Goal: Information Seeking & Learning: Get advice/opinions

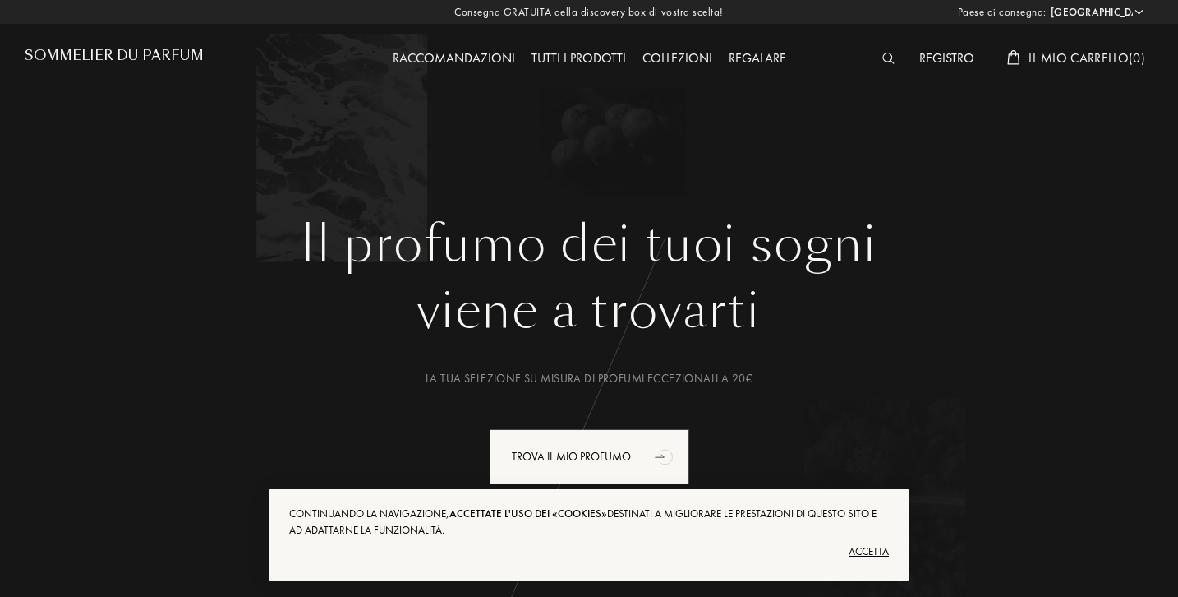
select select "IT"
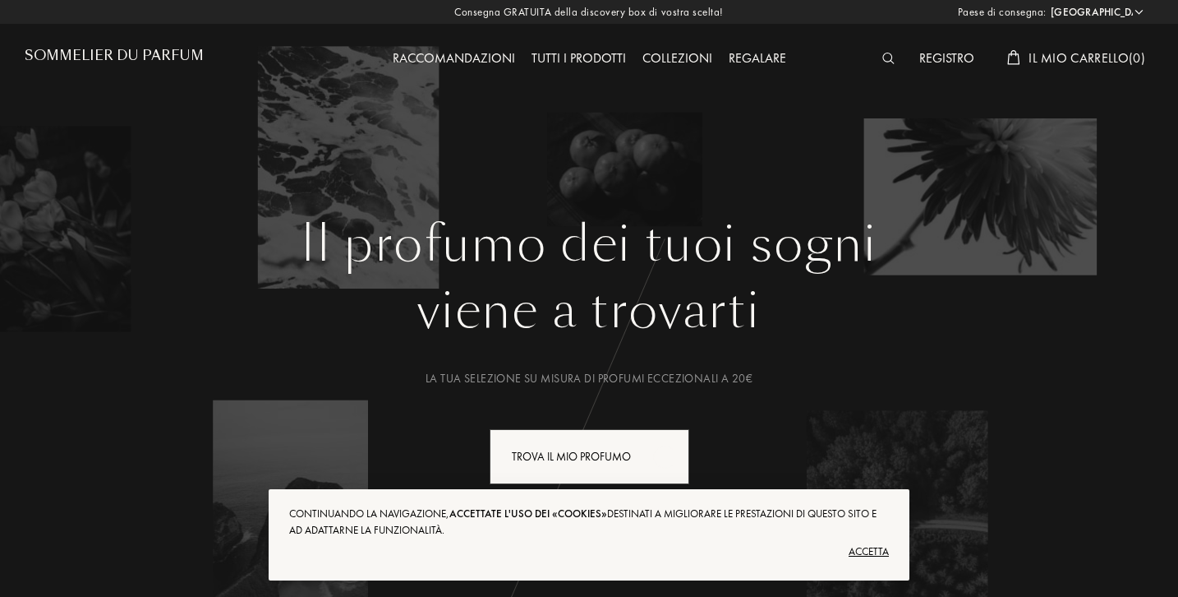
click at [870, 549] on div "Accetta" at bounding box center [589, 551] width 600 height 26
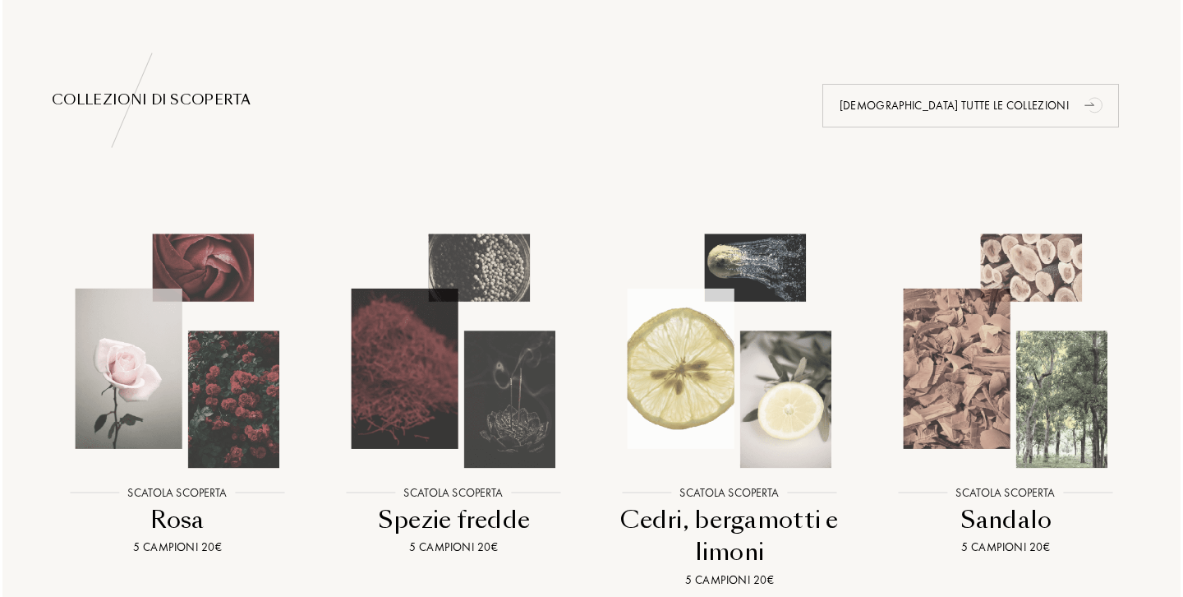
scroll to position [1703, 0]
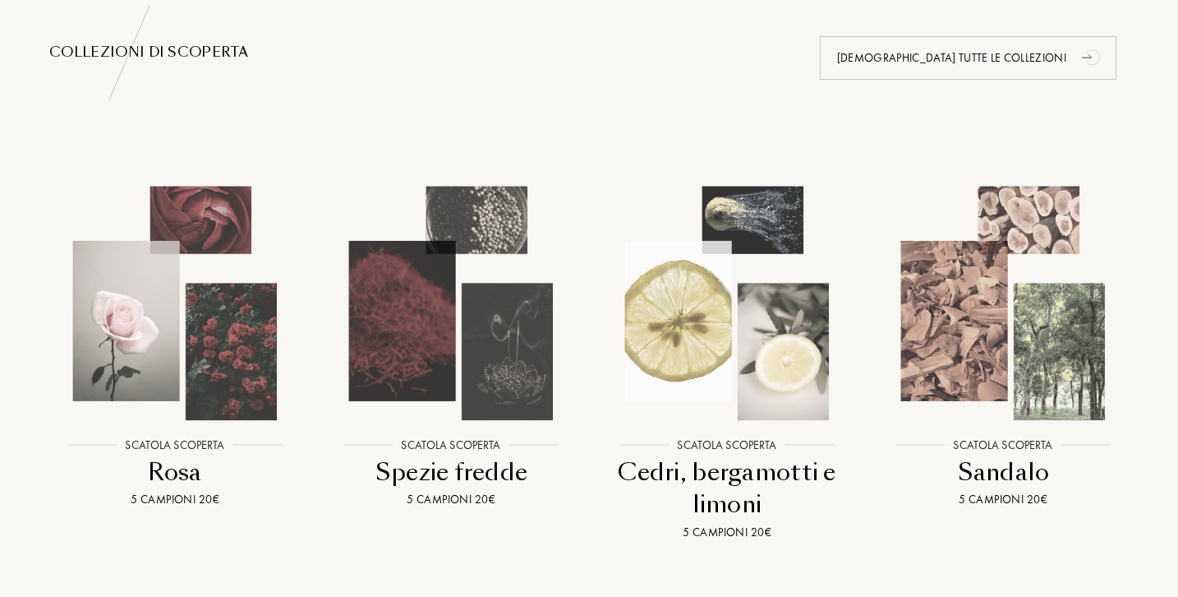
click at [491, 366] on img at bounding box center [451, 303] width 248 height 248
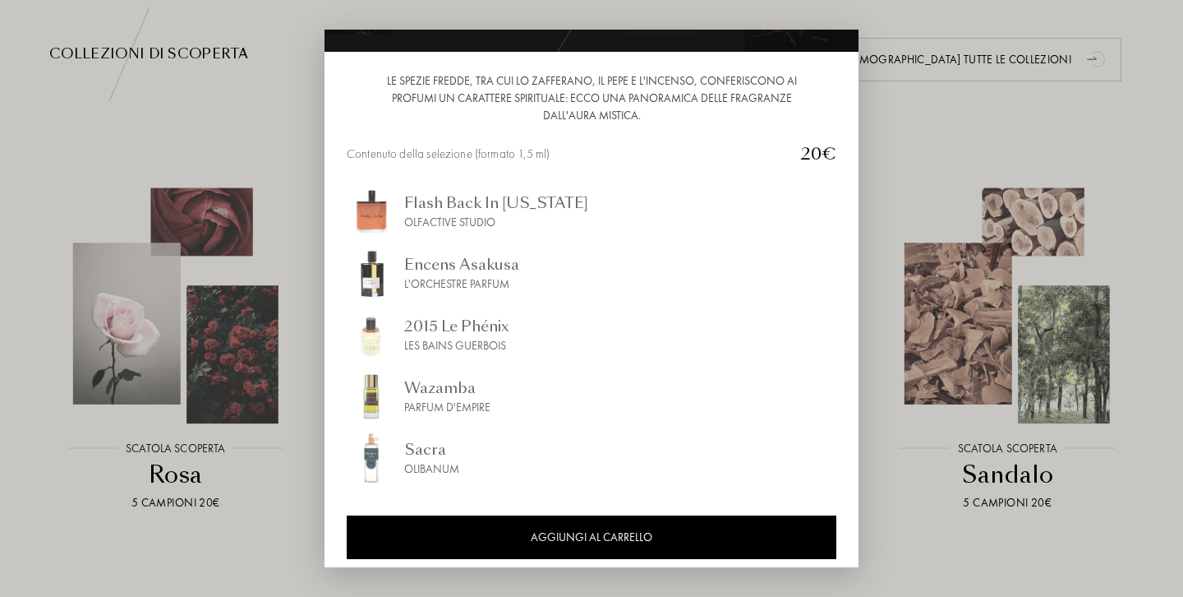
scroll to position [150, 0]
click at [231, 85] on div at bounding box center [591, 298] width 1183 height 597
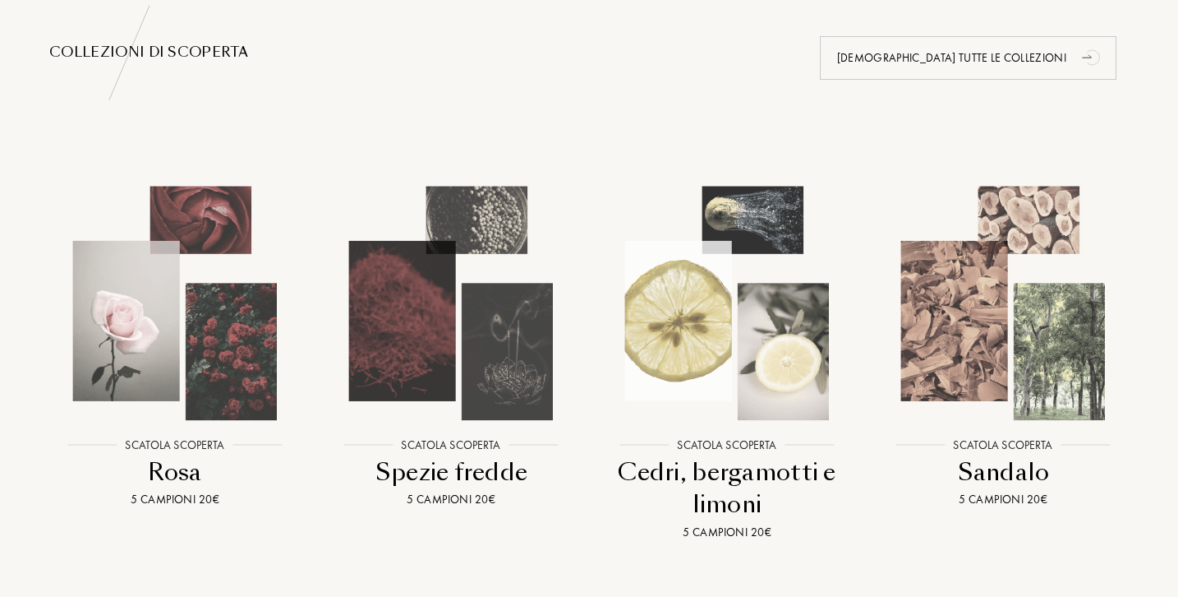
click at [761, 309] on img at bounding box center [727, 303] width 248 height 248
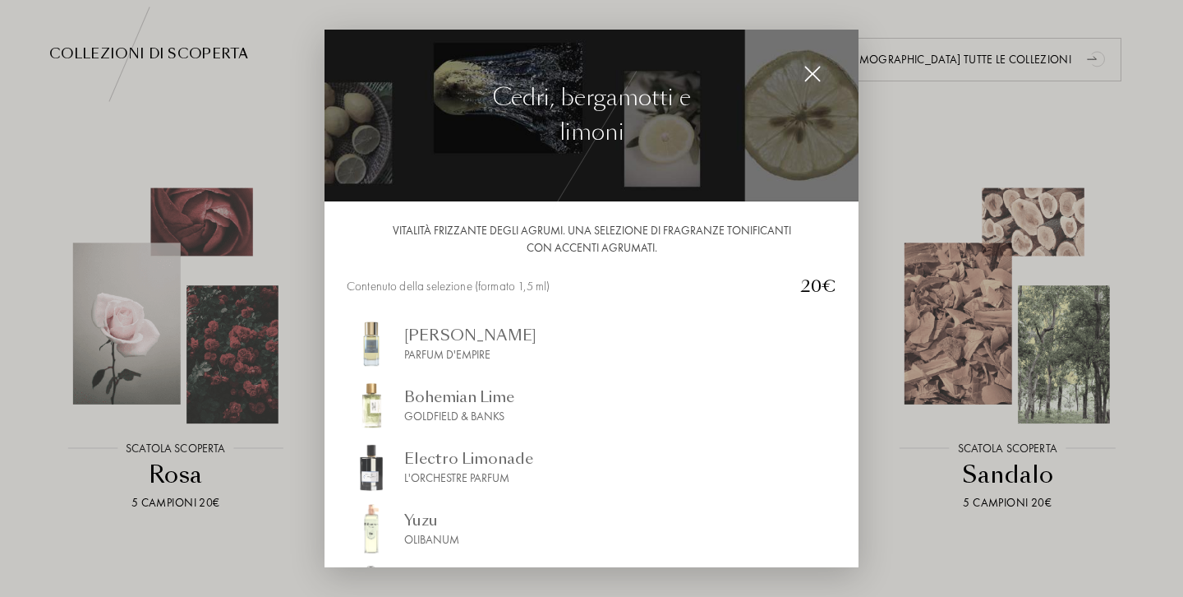
scroll to position [132, 0]
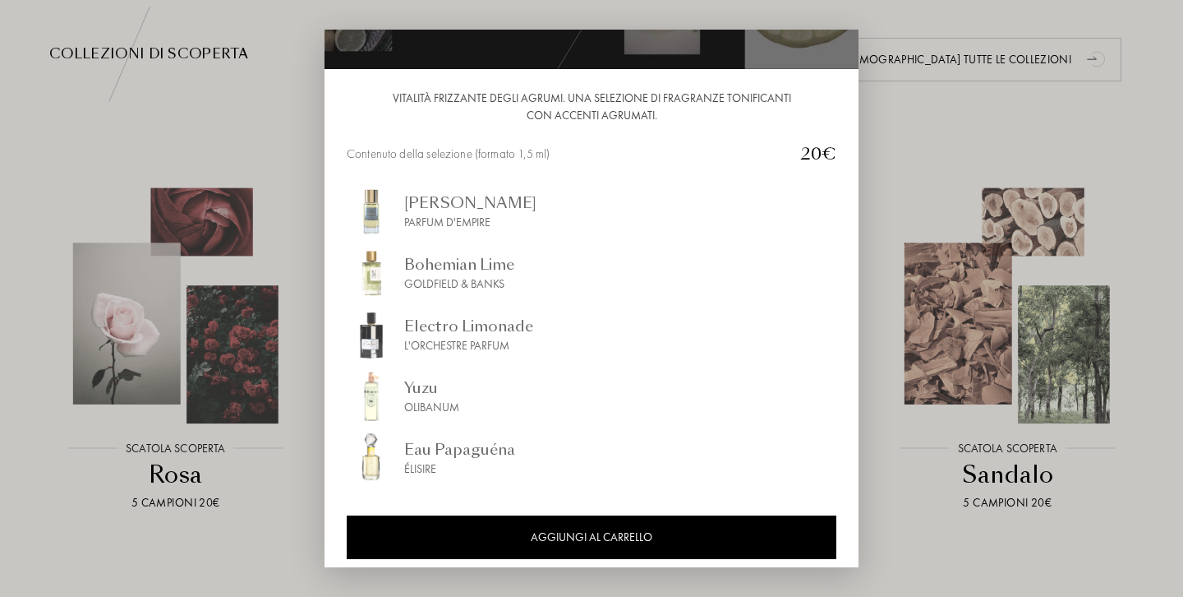
click at [897, 157] on div at bounding box center [591, 298] width 1183 height 597
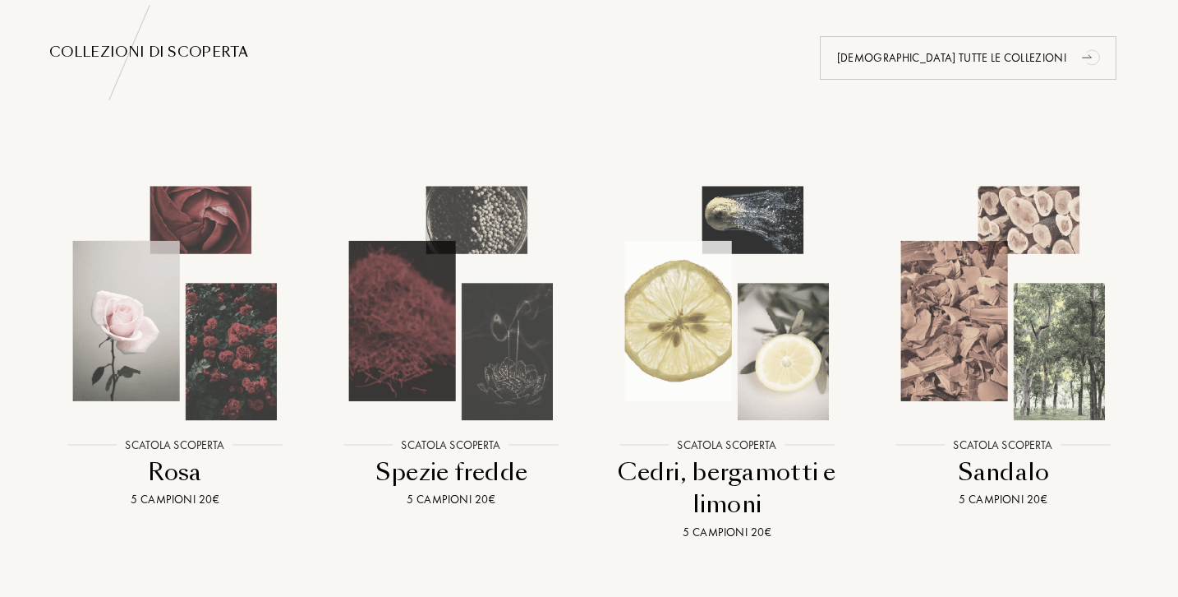
click at [973, 342] on img at bounding box center [1003, 303] width 248 height 248
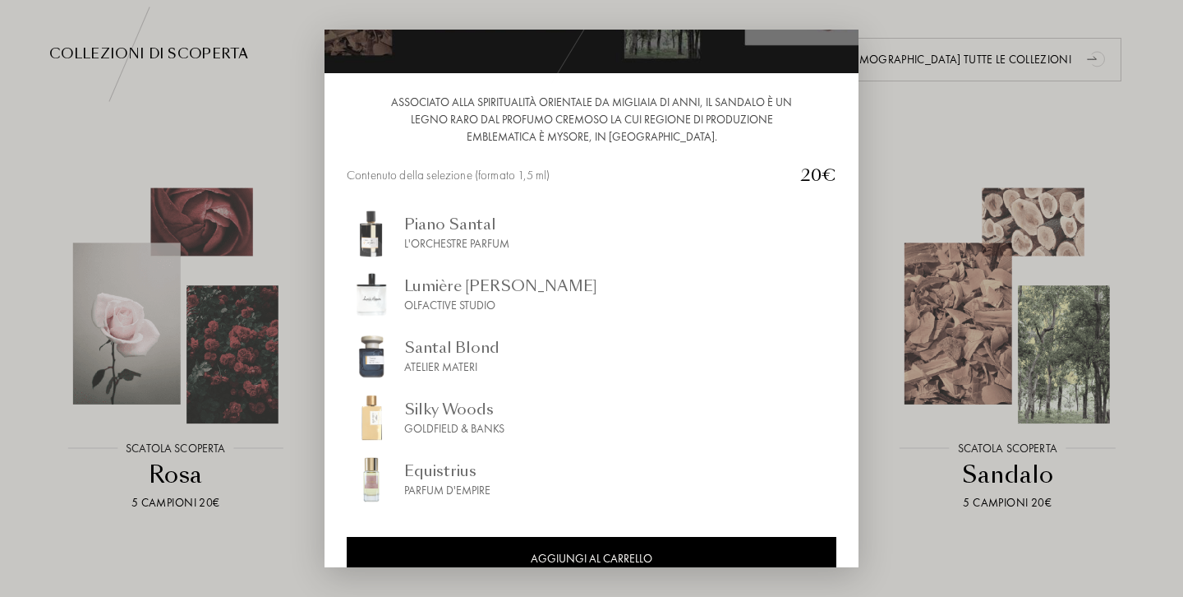
scroll to position [138, 0]
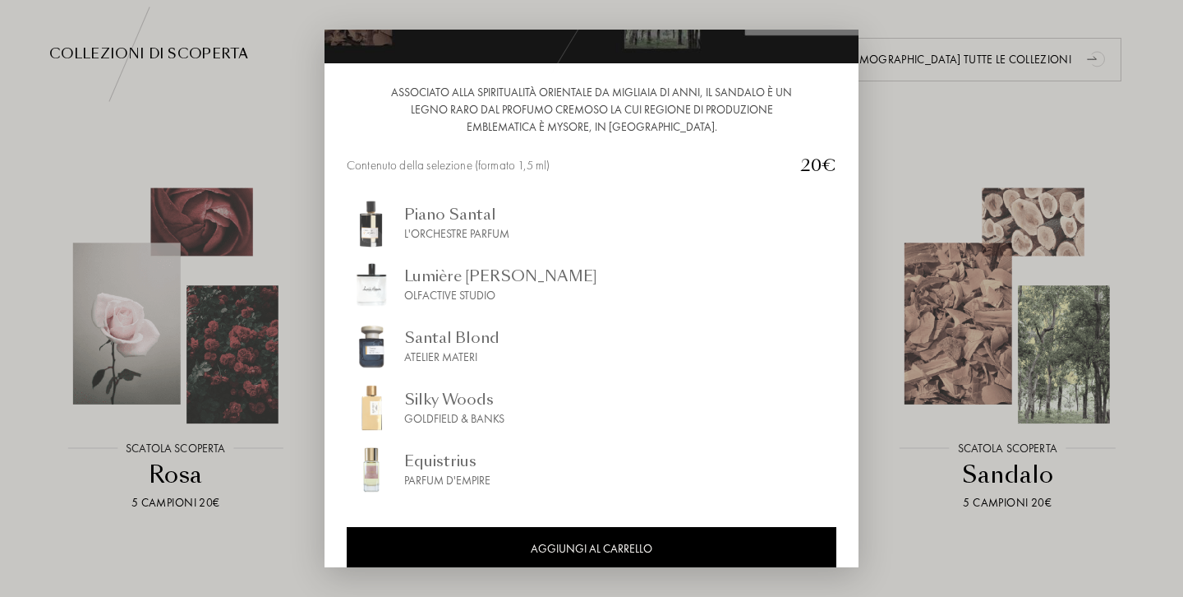
click at [891, 162] on div at bounding box center [591, 298] width 1183 height 597
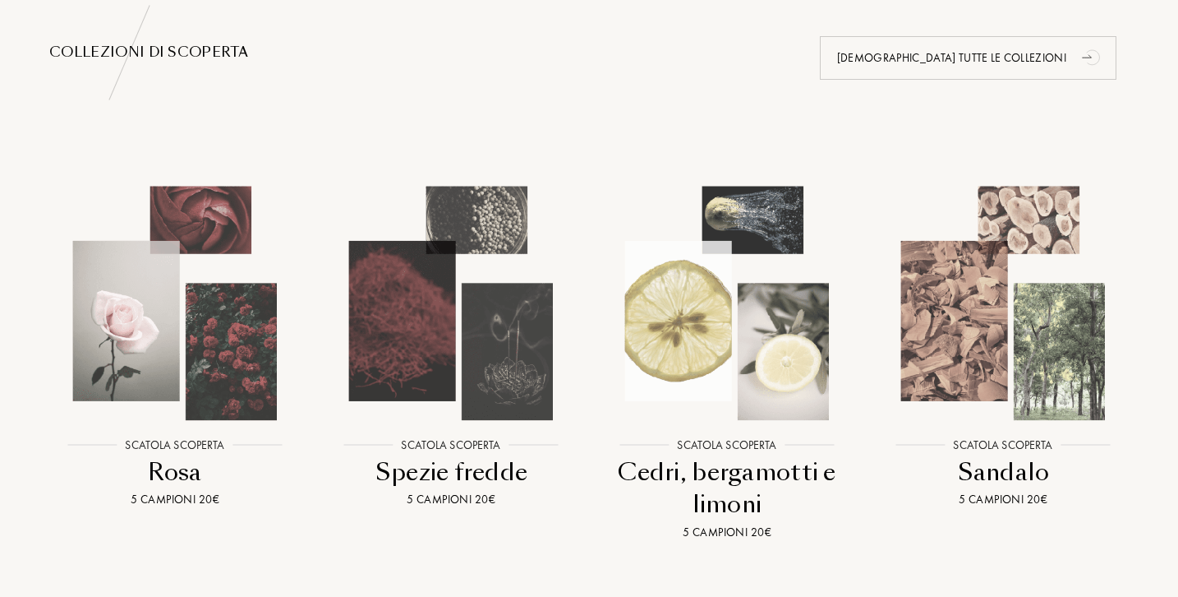
click at [201, 326] on img at bounding box center [175, 303] width 248 height 248
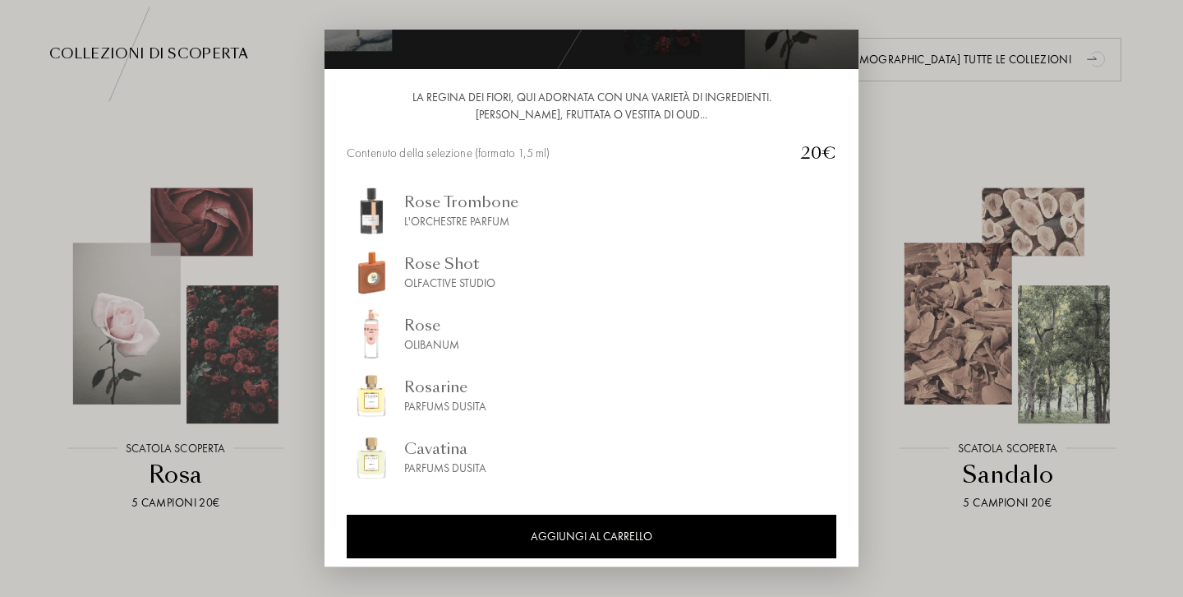
scroll to position [132, 0]
click at [233, 133] on div at bounding box center [591, 298] width 1183 height 597
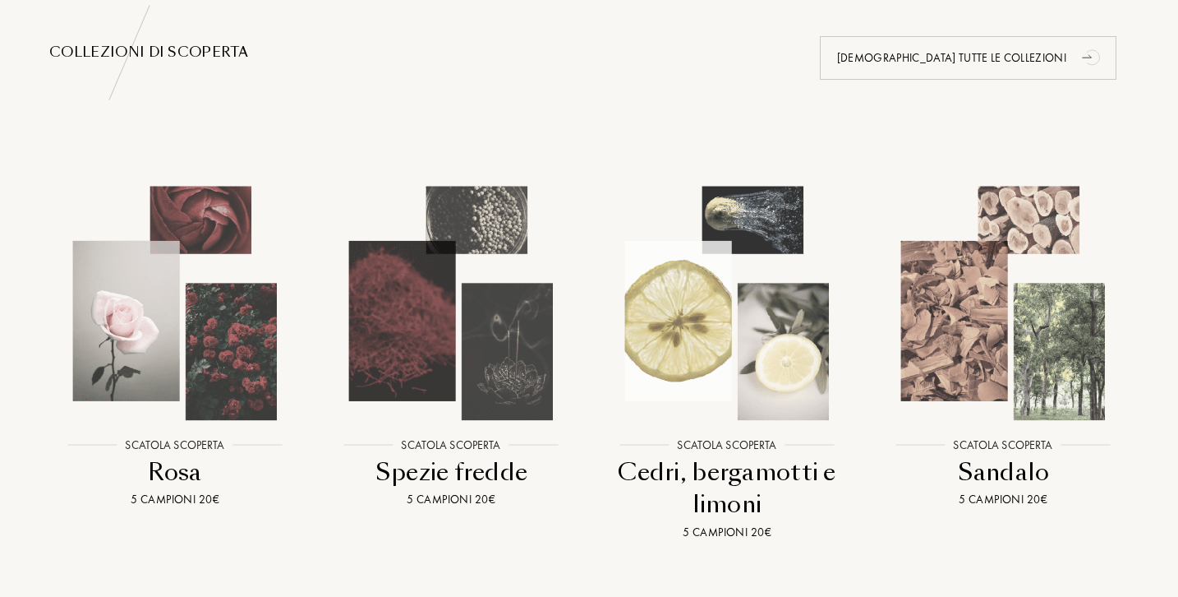
click at [536, 349] on img at bounding box center [451, 303] width 248 height 248
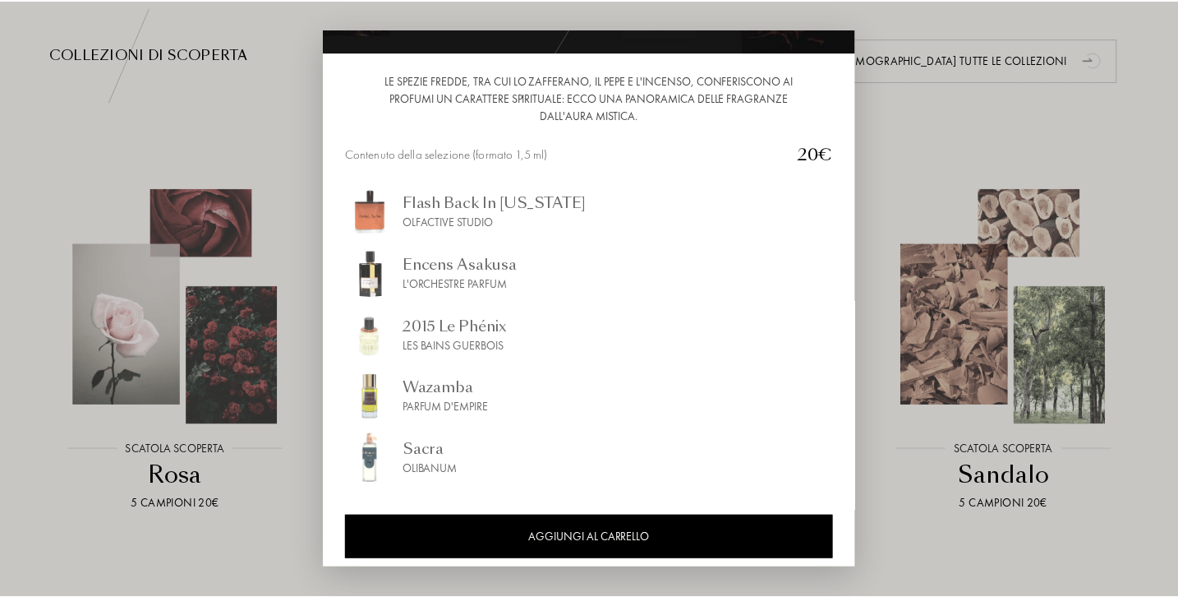
scroll to position [150, 0]
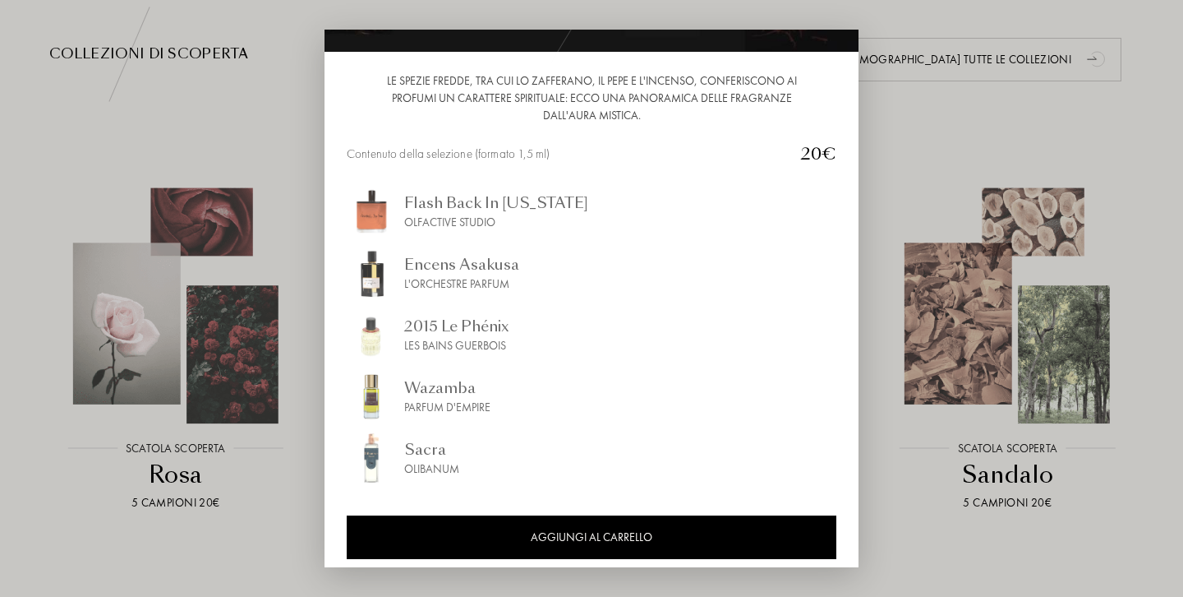
click at [945, 134] on div at bounding box center [591, 298] width 1183 height 597
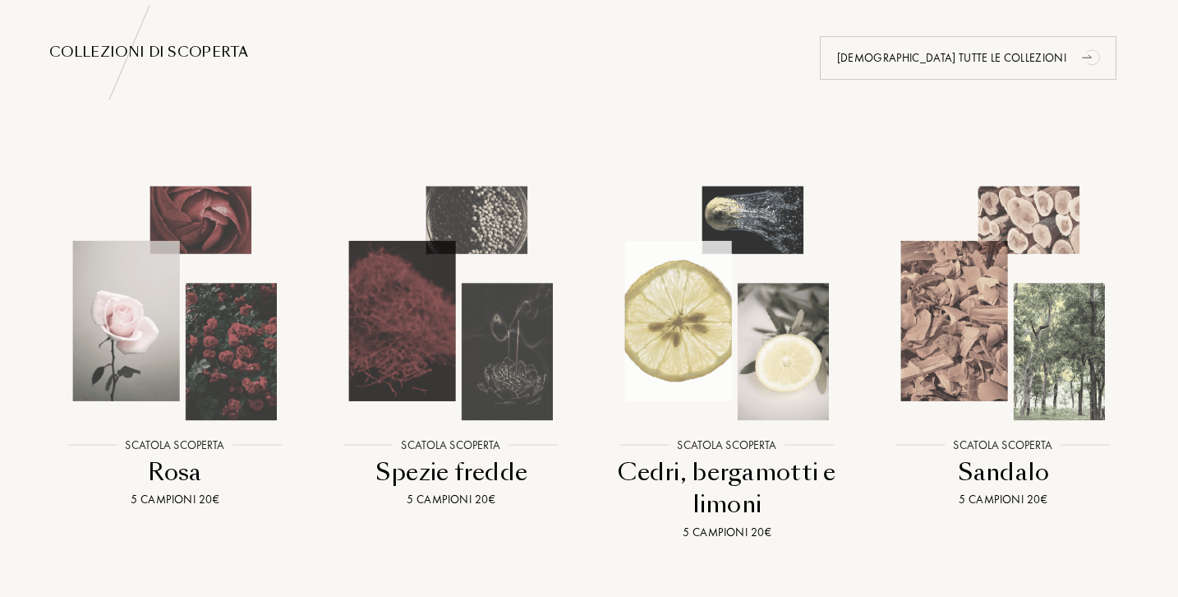
click at [970, 318] on img at bounding box center [1003, 303] width 248 height 248
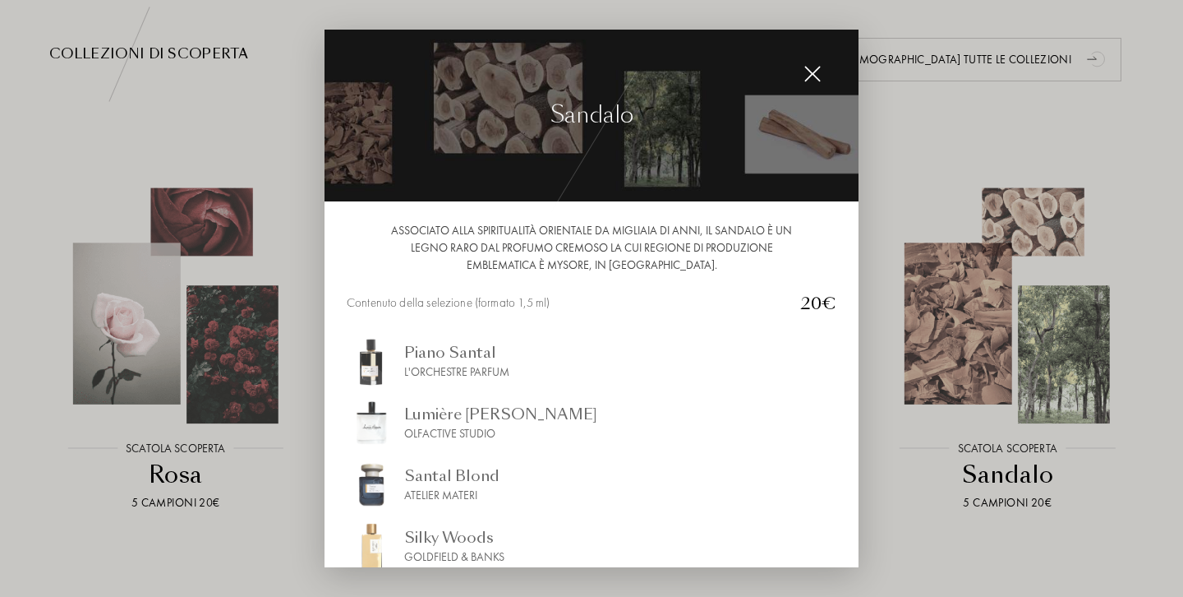
click at [913, 135] on div at bounding box center [591, 298] width 1183 height 597
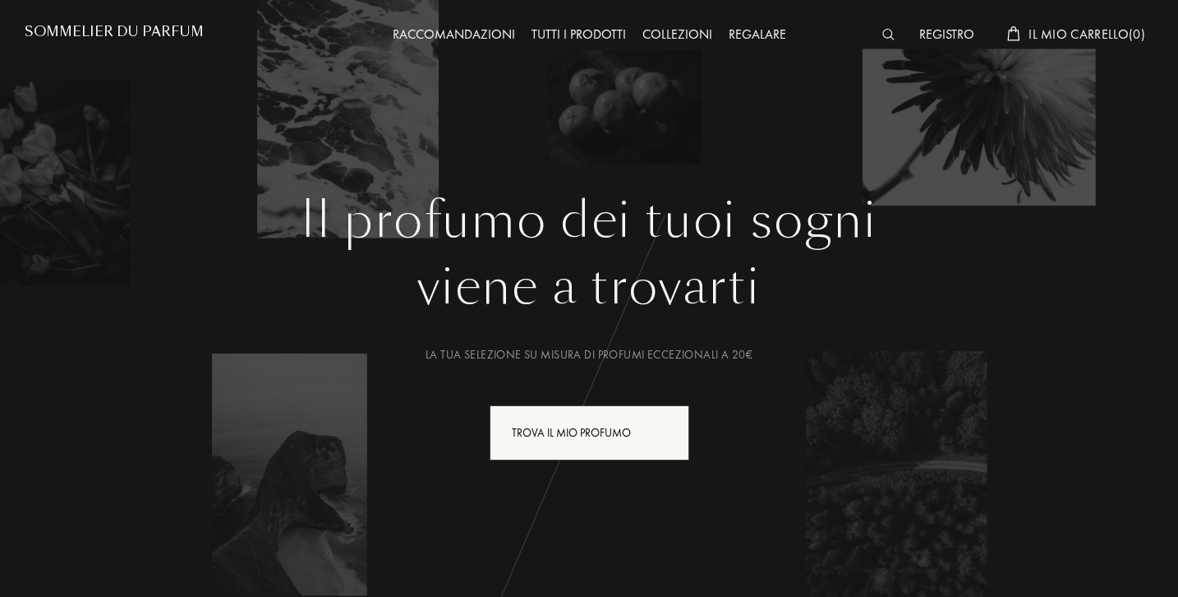
scroll to position [0, 0]
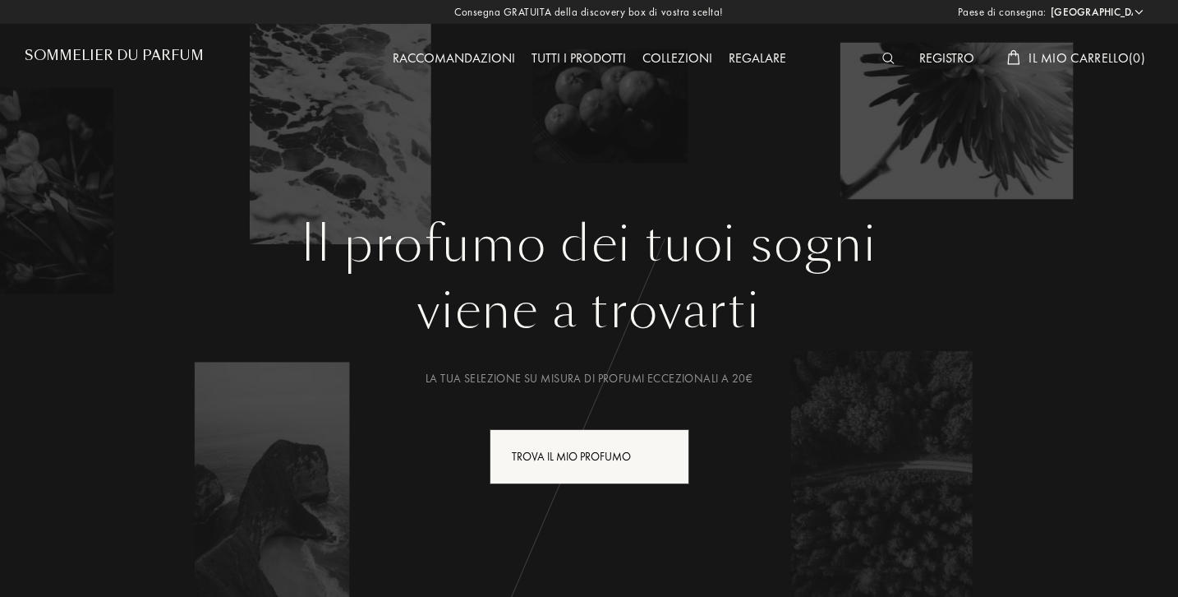
click at [449, 54] on div "Raccomandazioni" at bounding box center [454, 58] width 139 height 21
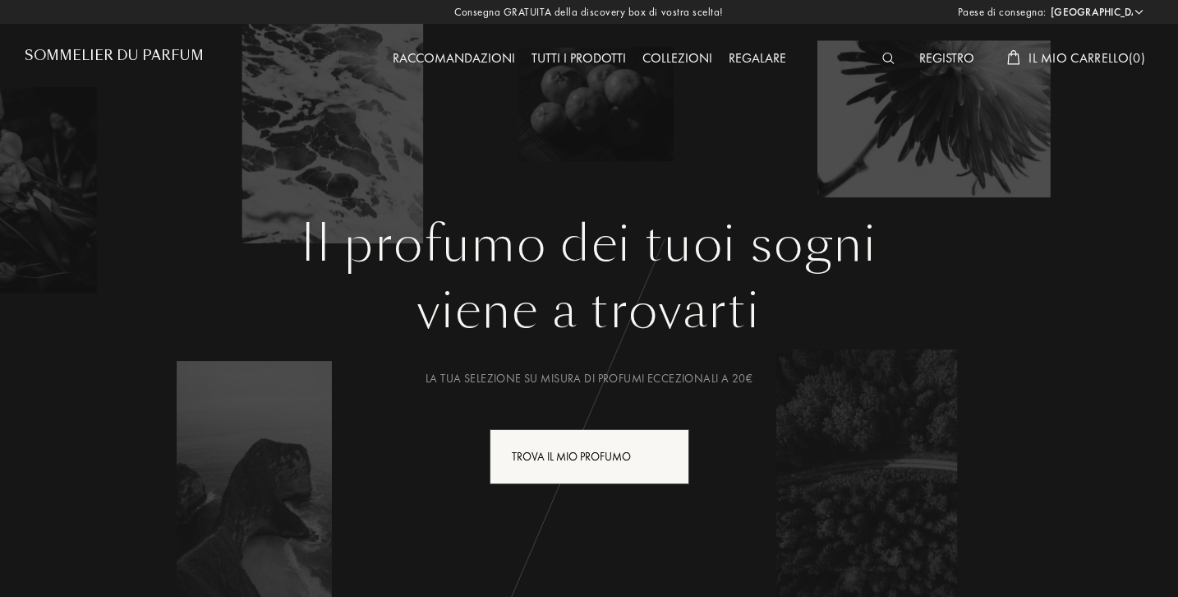
click at [141, 53] on h1 "Sommelier du Parfum" at bounding box center [114, 56] width 179 height 16
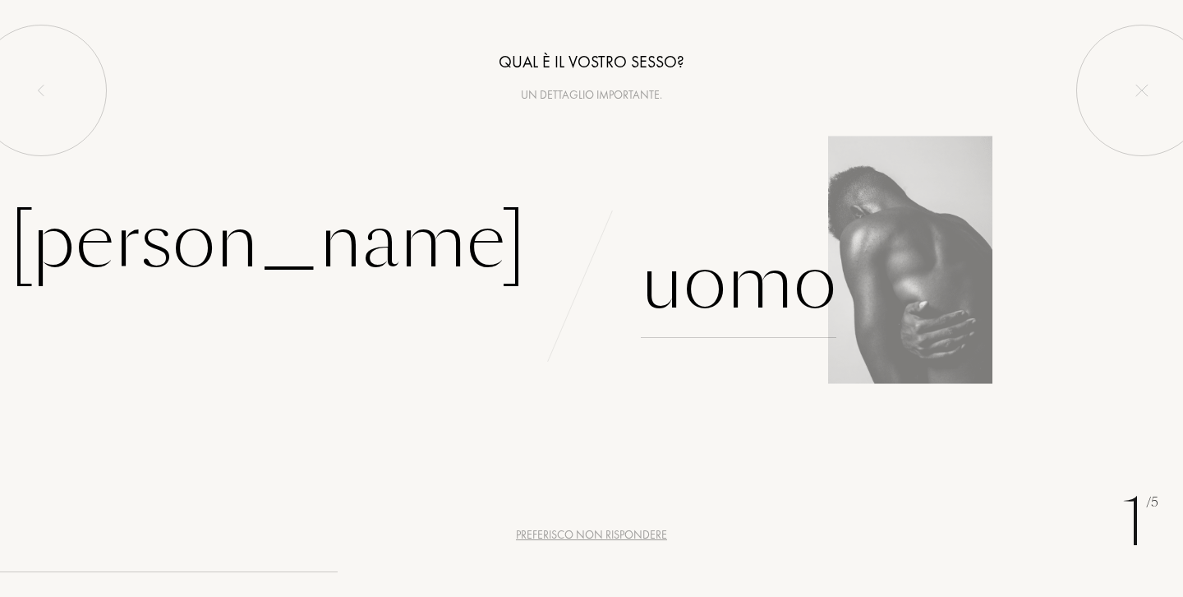
click at [694, 288] on div "Uomo" at bounding box center [739, 282] width 196 height 111
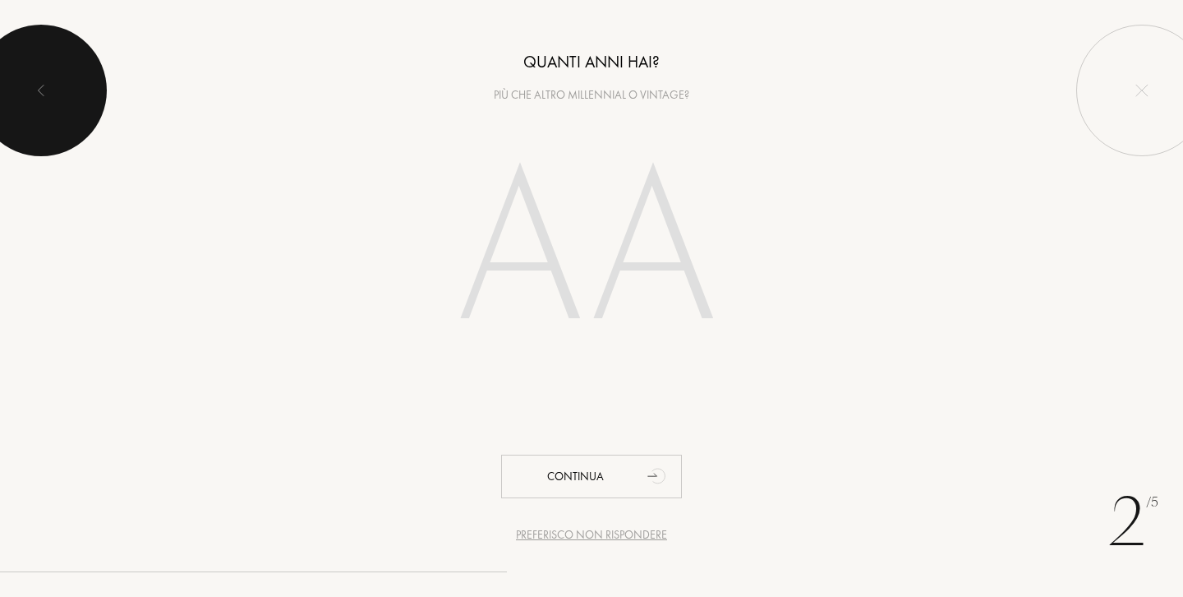
click at [48, 81] on div at bounding box center [40, 90] width 131 height 131
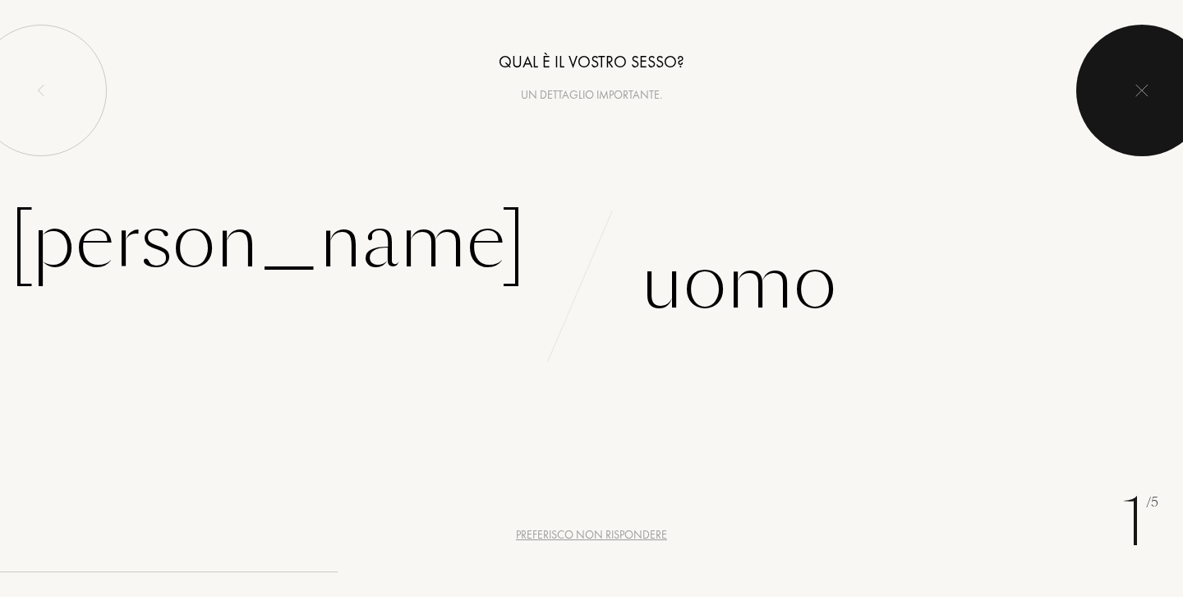
click at [1138, 90] on img at bounding box center [1142, 90] width 13 height 13
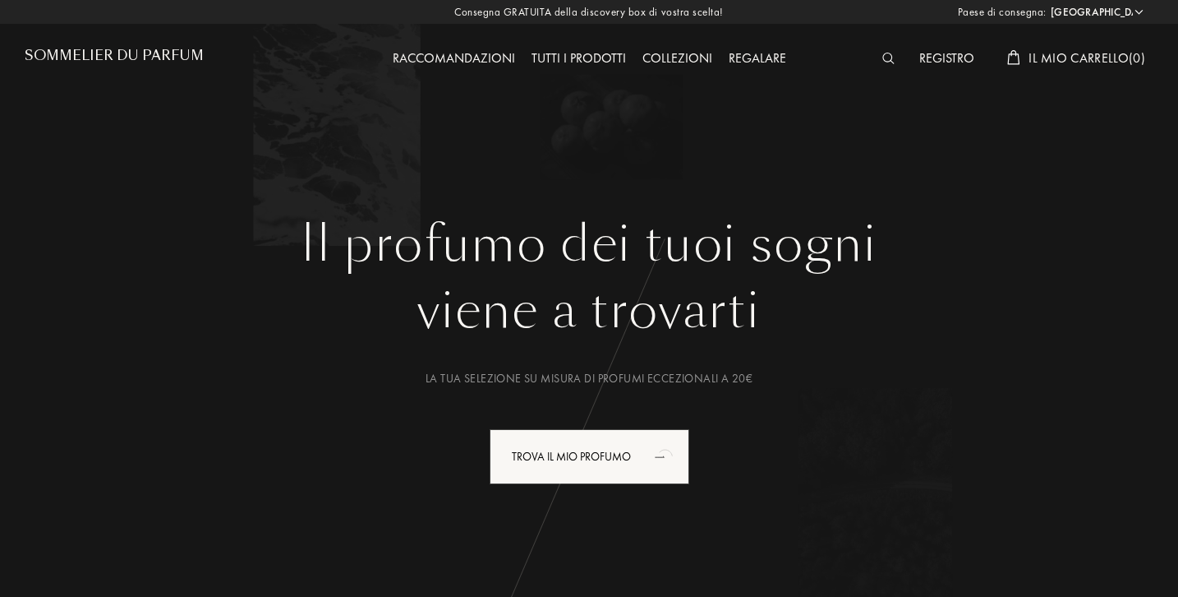
select select "IT"
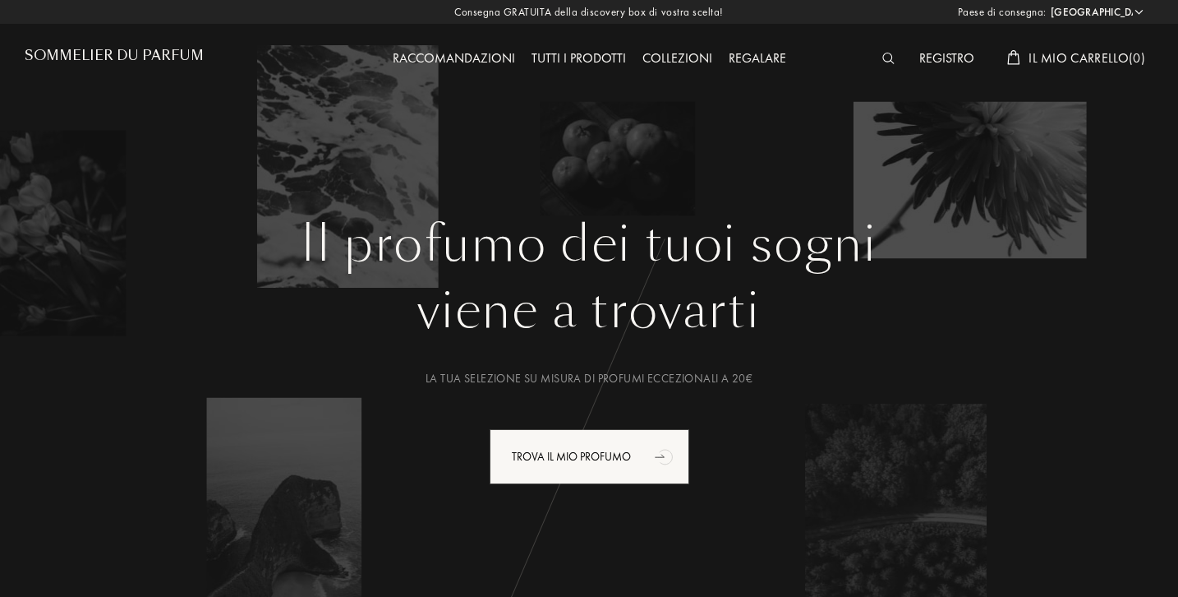
click at [666, 51] on div "Collezioni" at bounding box center [677, 58] width 86 height 21
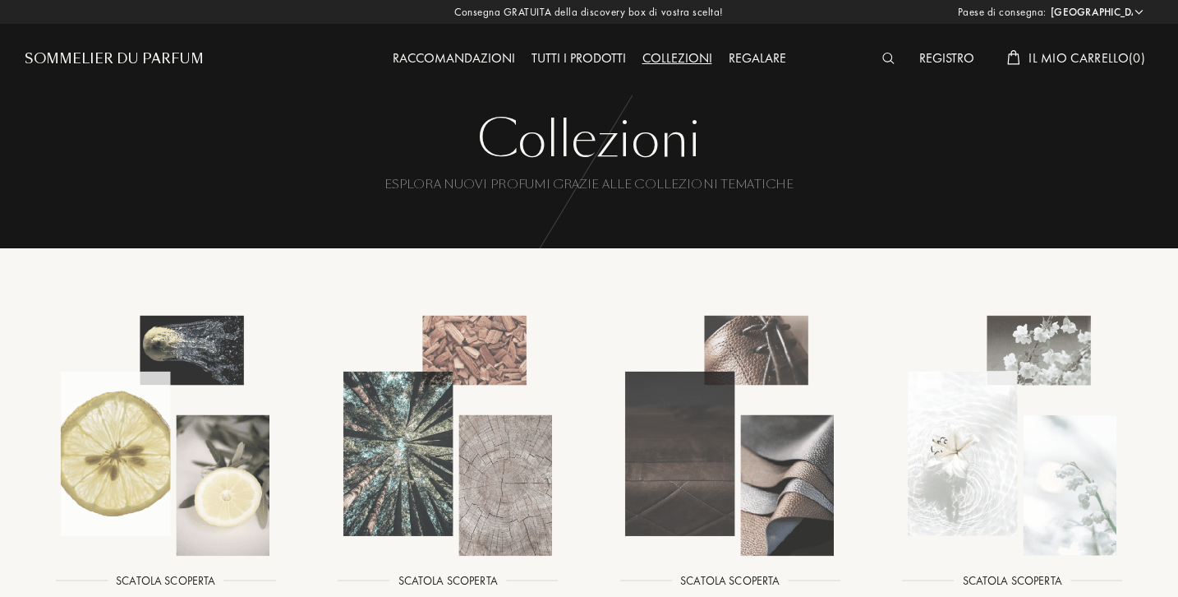
select select "IT"
click at [750, 55] on div "Regalare" at bounding box center [757, 58] width 74 height 21
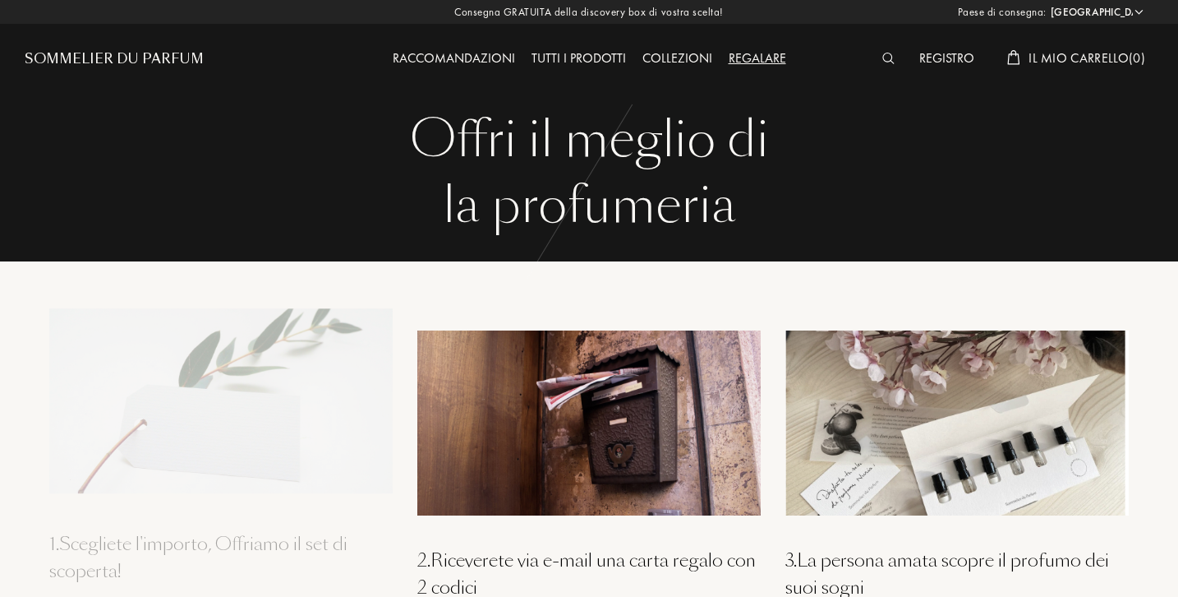
select select "IT"
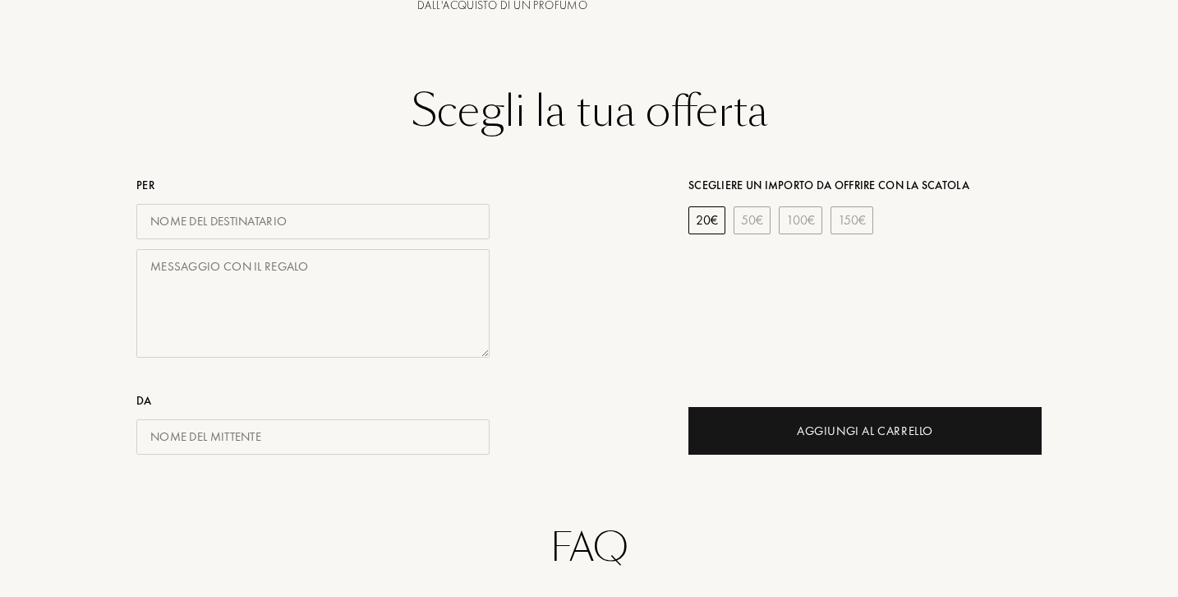
scroll to position [654, 0]
click at [845, 216] on div "150 €" at bounding box center [852, 219] width 43 height 28
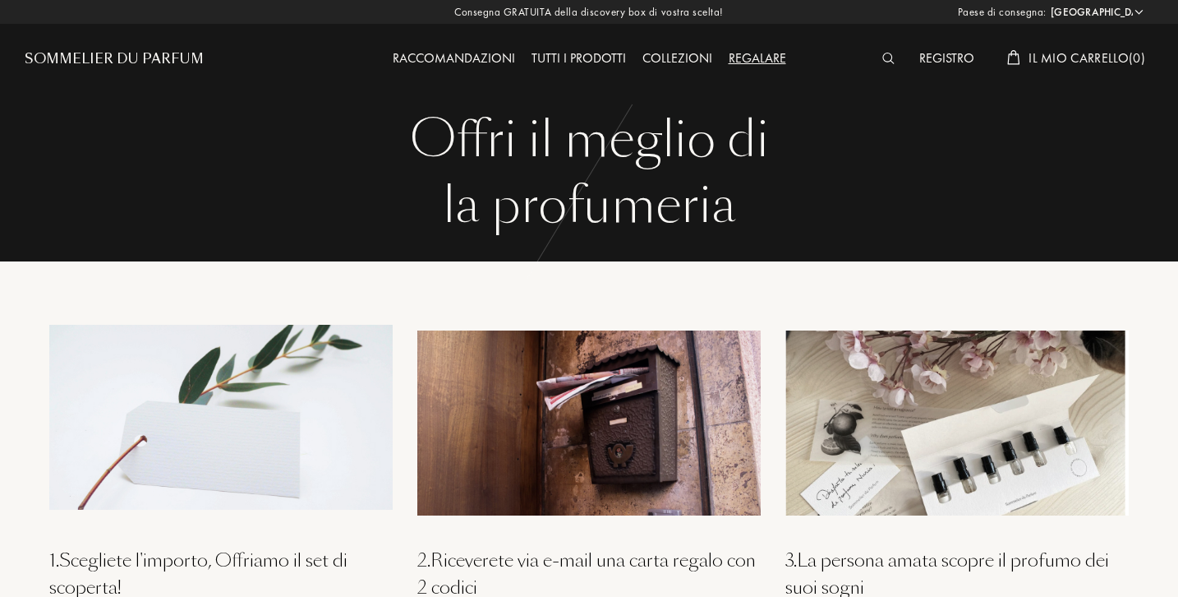
scroll to position [0, 0]
click at [454, 56] on div "Raccomandazioni" at bounding box center [454, 58] width 139 height 21
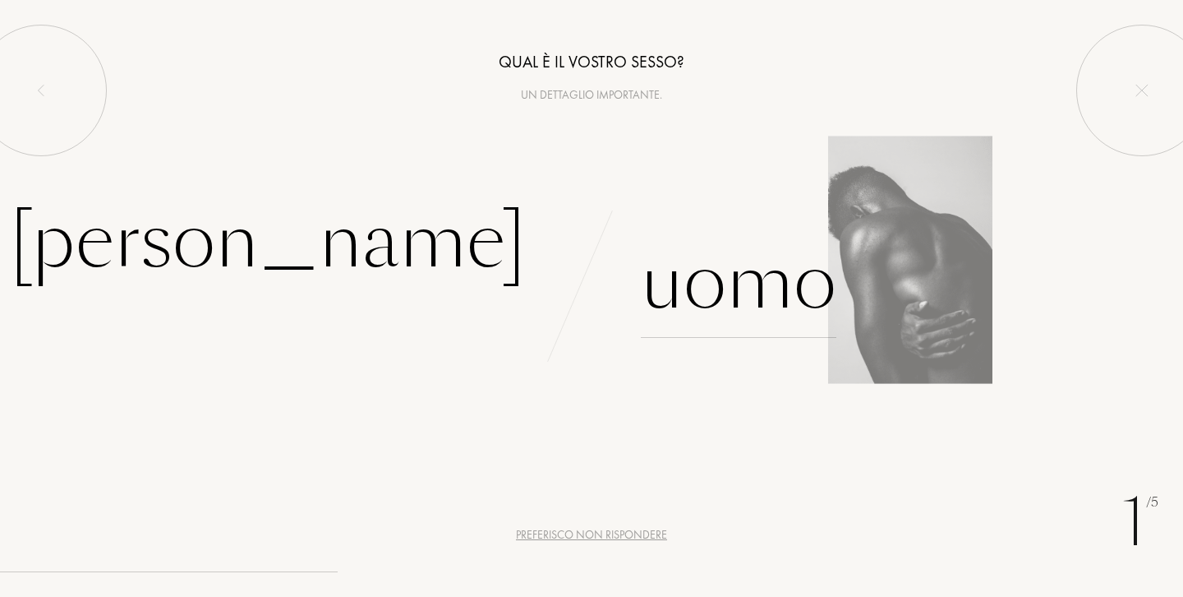
click at [708, 302] on div "Uomo" at bounding box center [739, 282] width 196 height 111
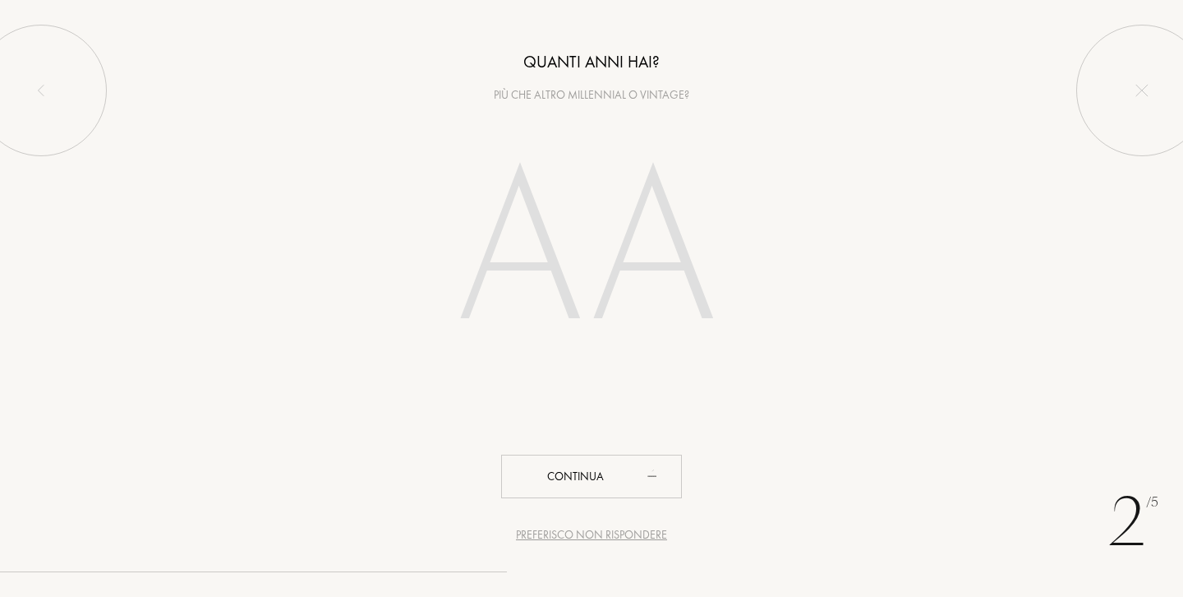
click at [618, 338] on input "number" at bounding box center [591, 253] width 353 height 283
click at [603, 271] on input "number" at bounding box center [591, 253] width 353 height 283
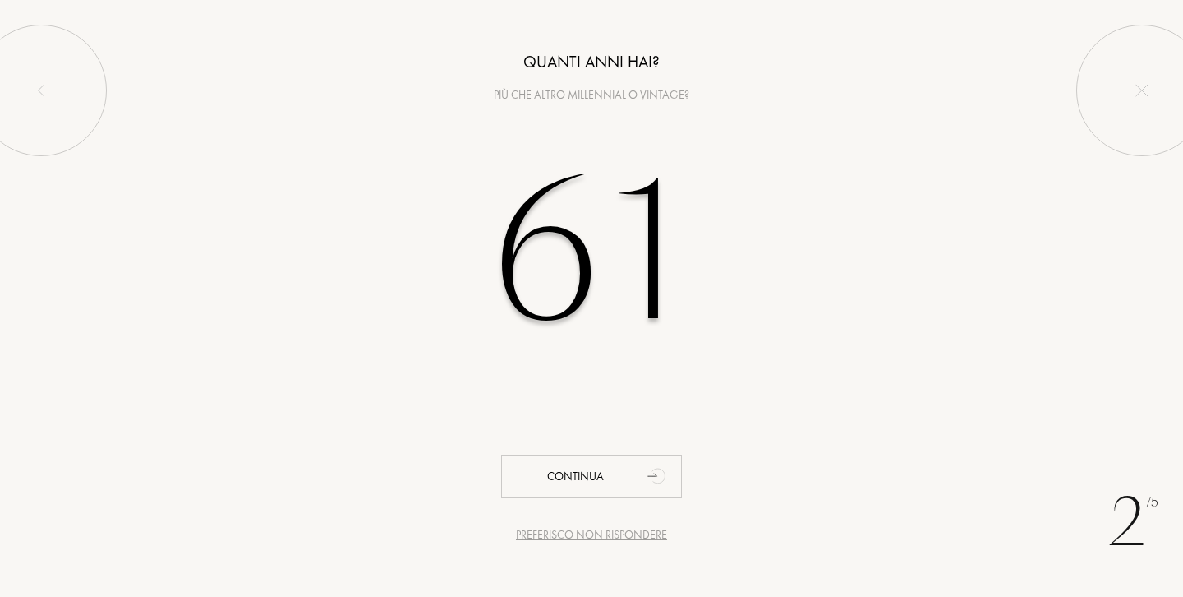
type input "61"
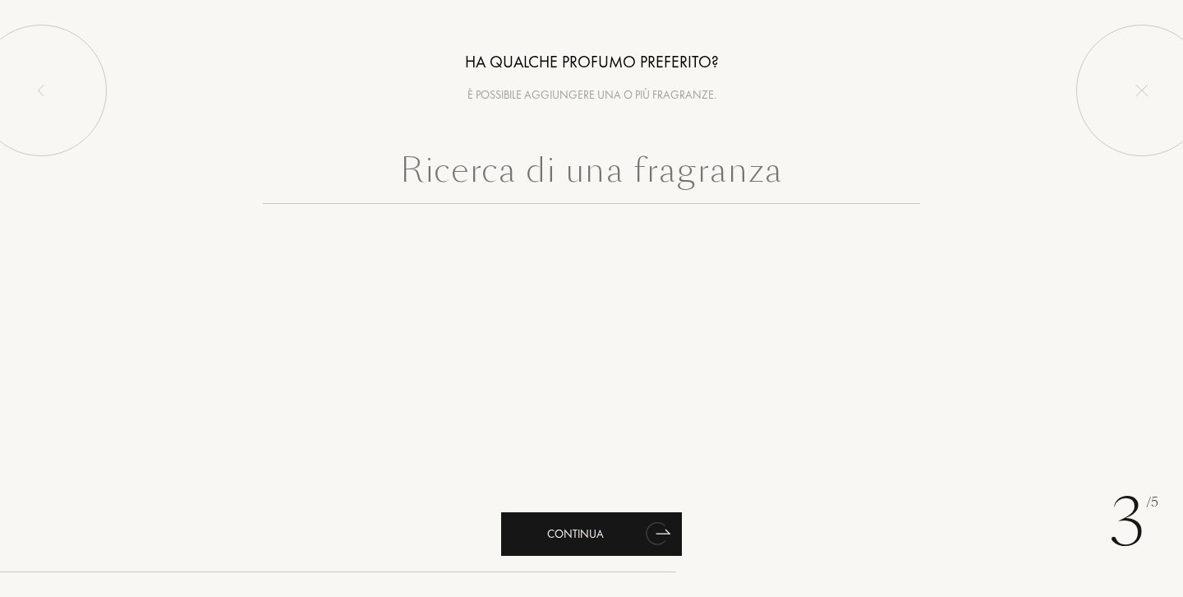
click at [605, 527] on div "Continua" at bounding box center [591, 534] width 181 height 44
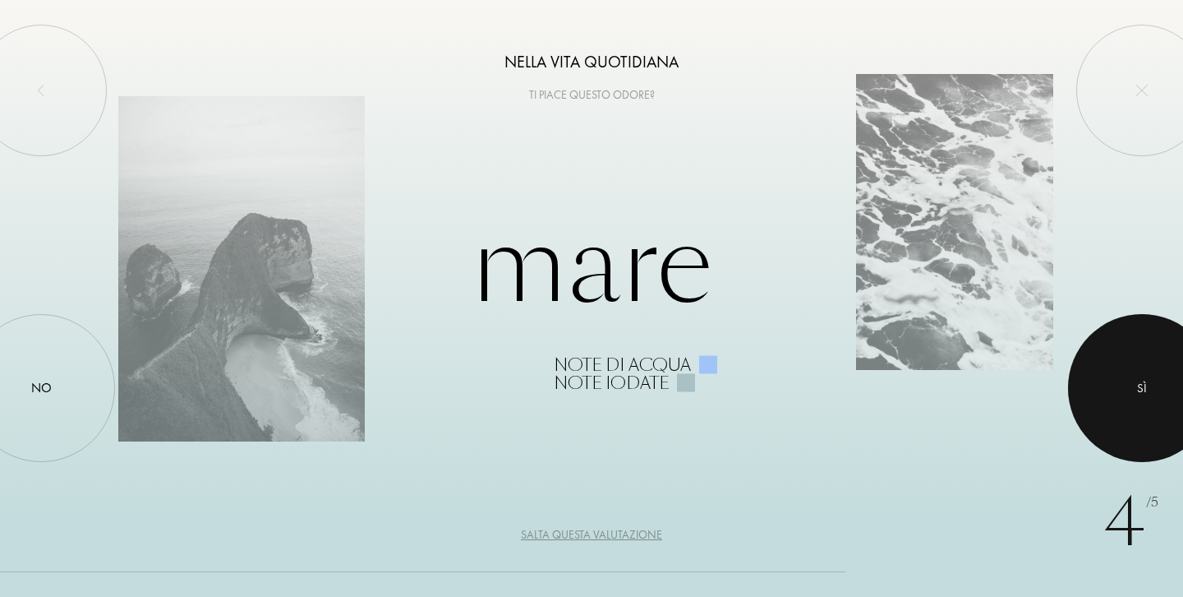
click at [1135, 387] on div at bounding box center [1142, 388] width 148 height 148
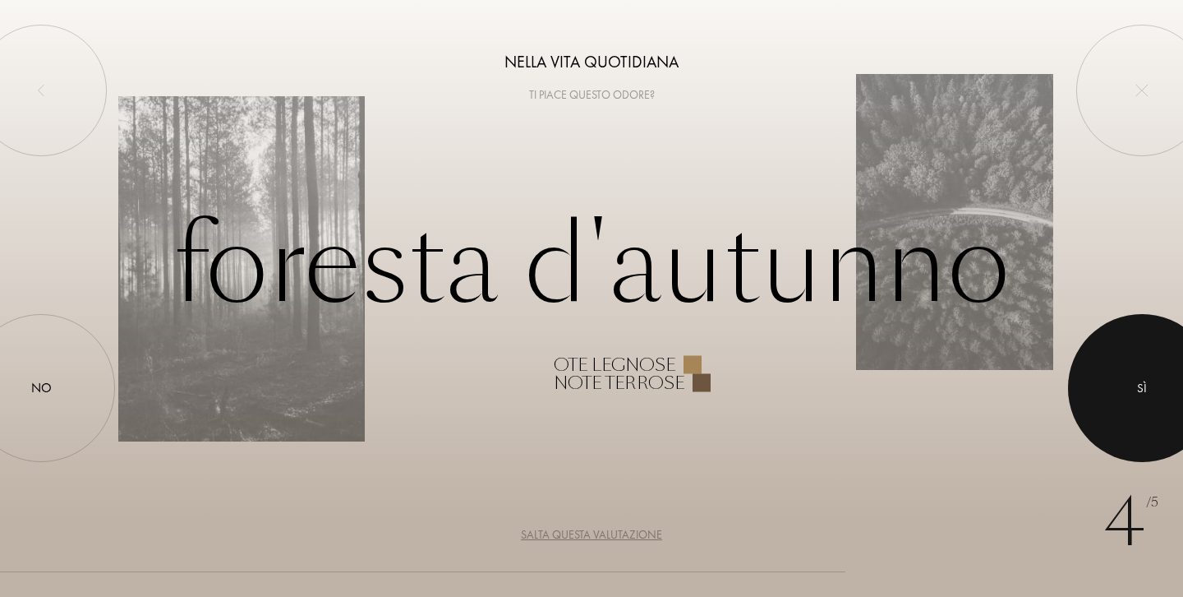
click at [1135, 387] on div at bounding box center [1142, 388] width 148 height 148
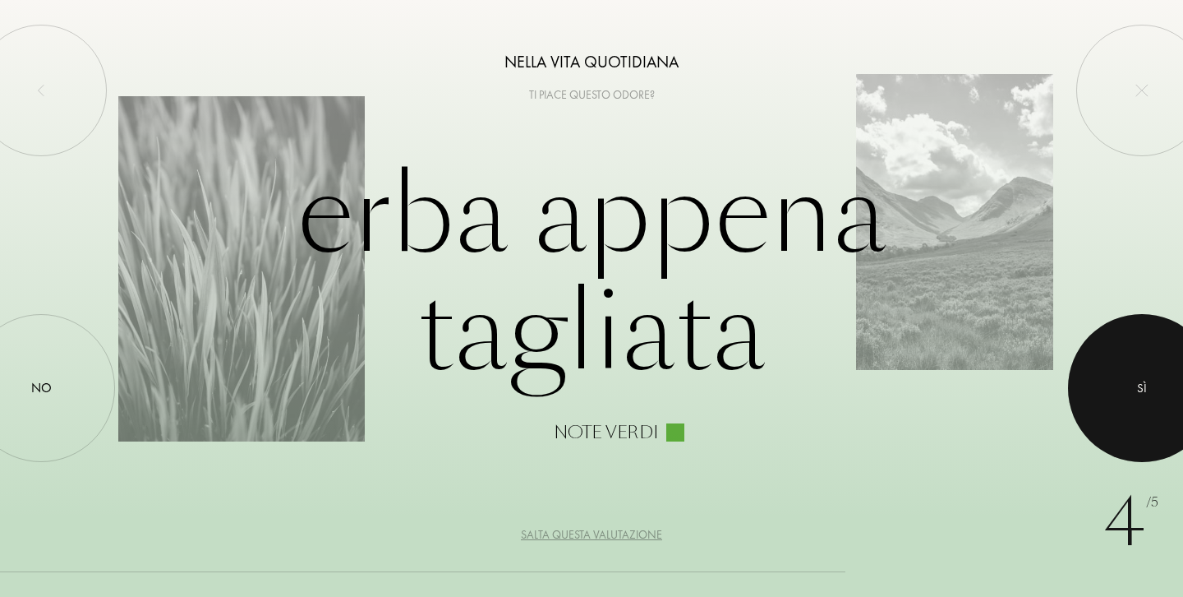
click at [1135, 387] on div at bounding box center [1142, 388] width 148 height 148
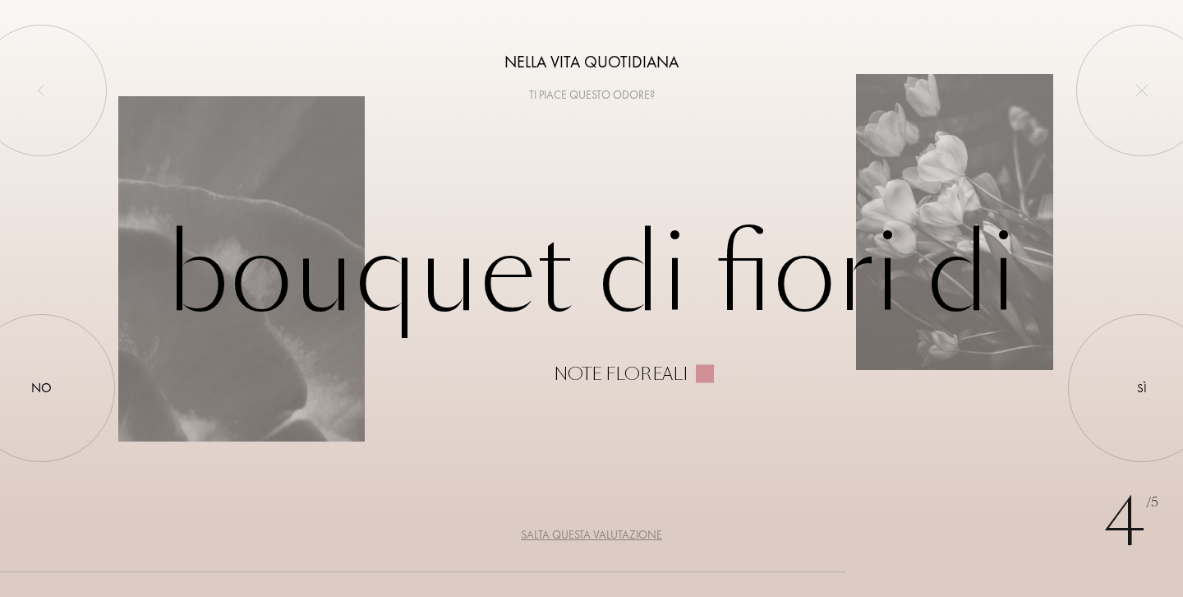
click at [637, 529] on div "Salta questa valutazione" at bounding box center [591, 534] width 141 height 17
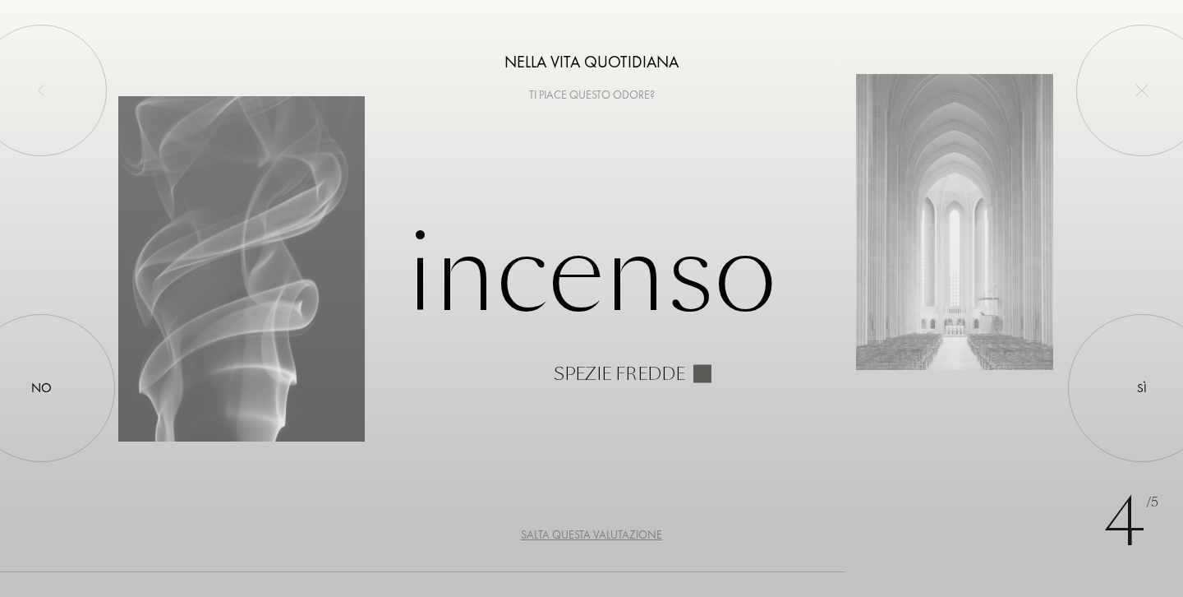
click at [652, 532] on div "Salta questa valutazione" at bounding box center [591, 534] width 141 height 17
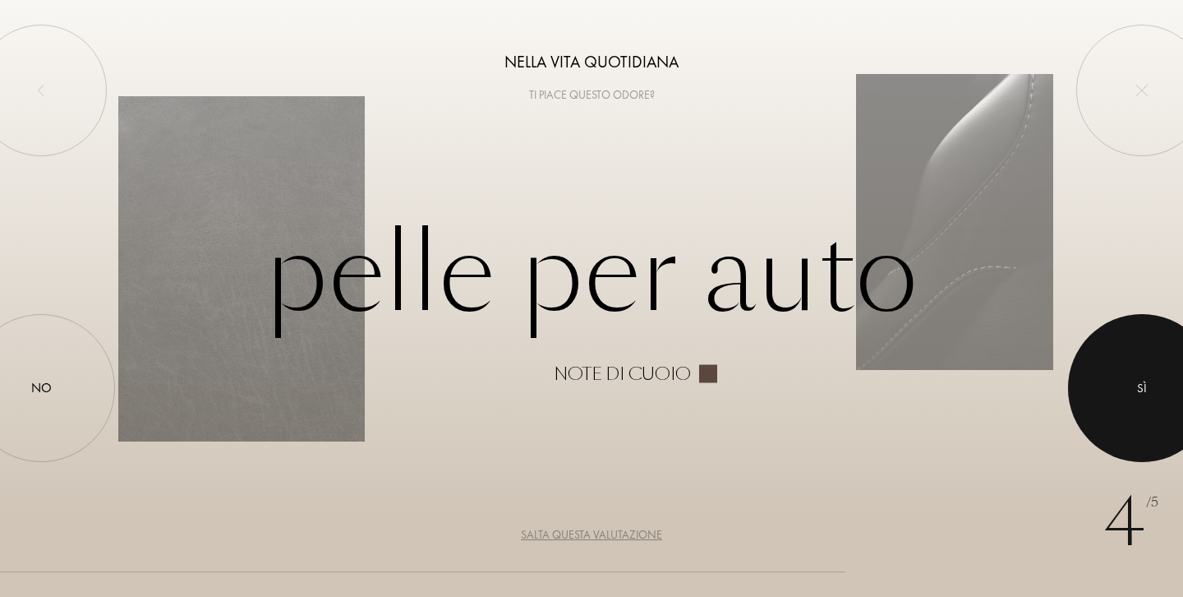
click at [1122, 391] on div at bounding box center [1142, 388] width 148 height 148
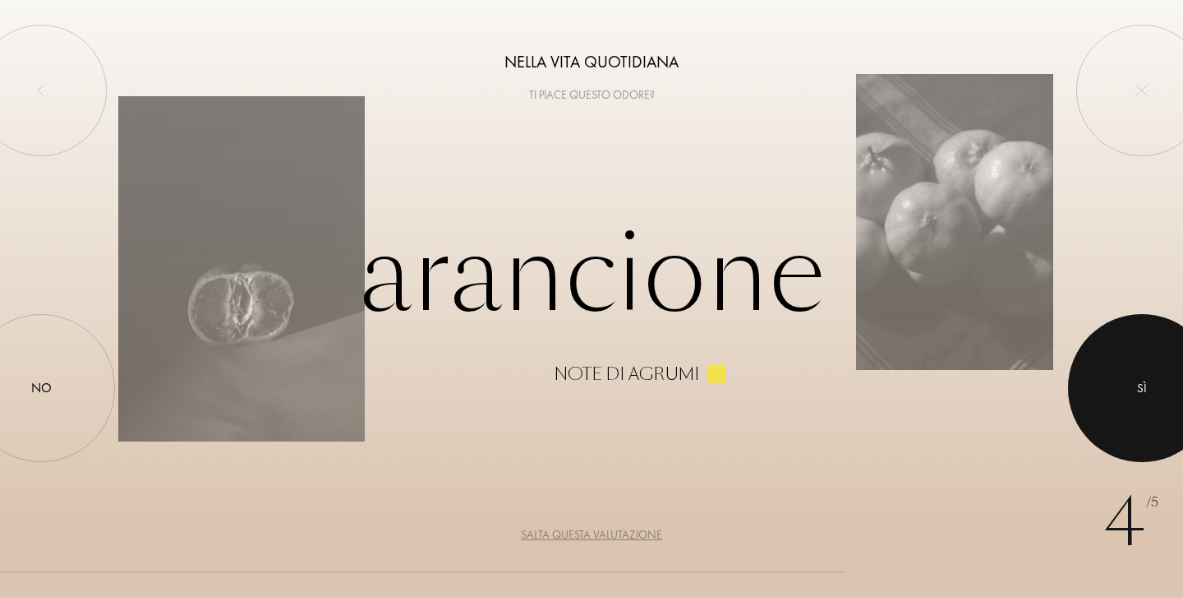
click at [1100, 407] on div at bounding box center [1142, 388] width 148 height 148
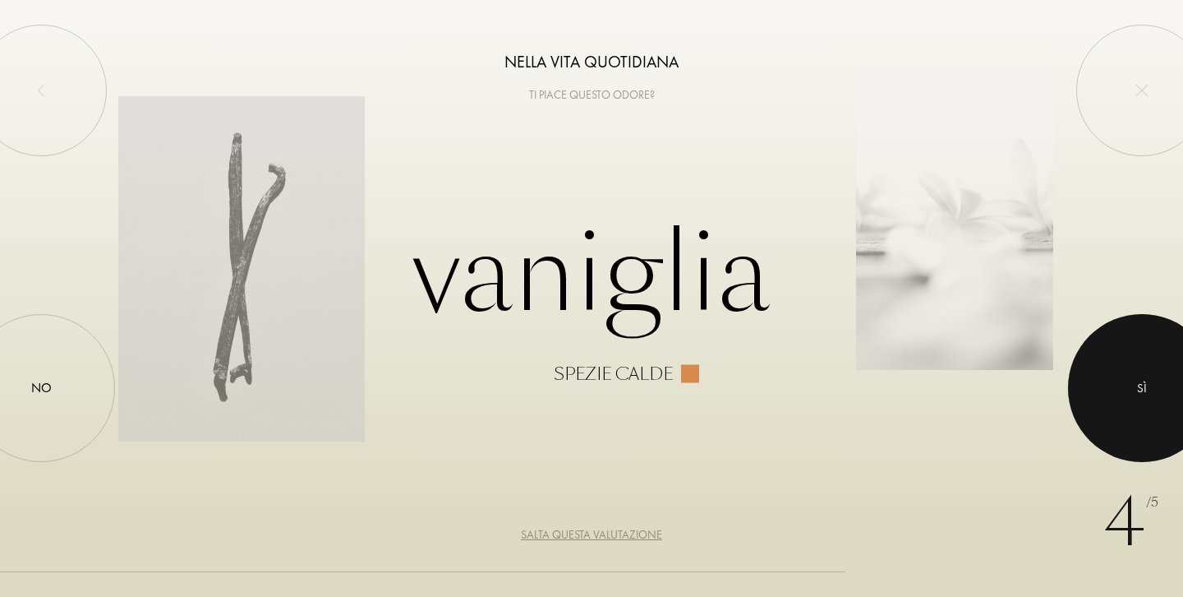
click at [1139, 394] on div "Sì" at bounding box center [1142, 388] width 10 height 19
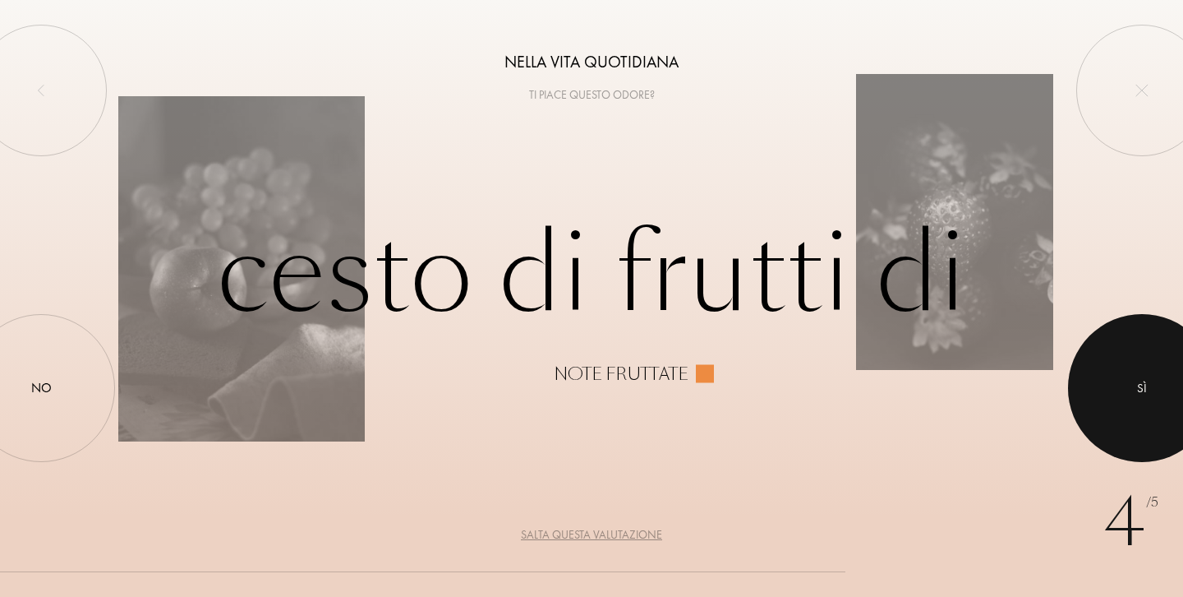
click at [1125, 367] on div at bounding box center [1142, 388] width 148 height 148
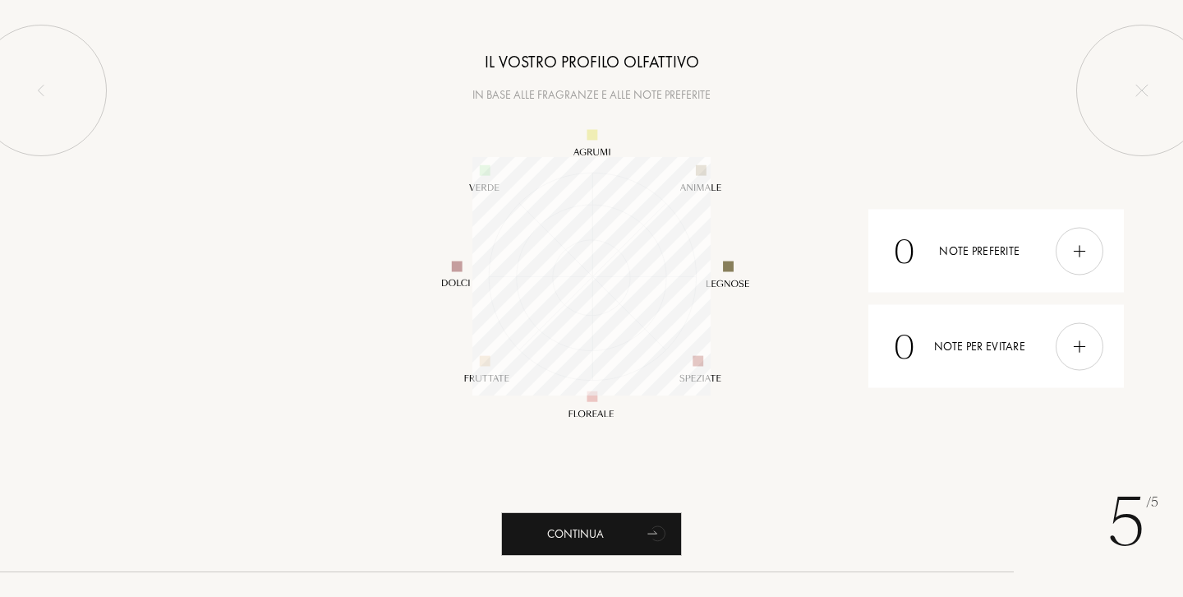
scroll to position [238, 238]
click at [643, 525] on icon "animation" at bounding box center [658, 532] width 33 height 33
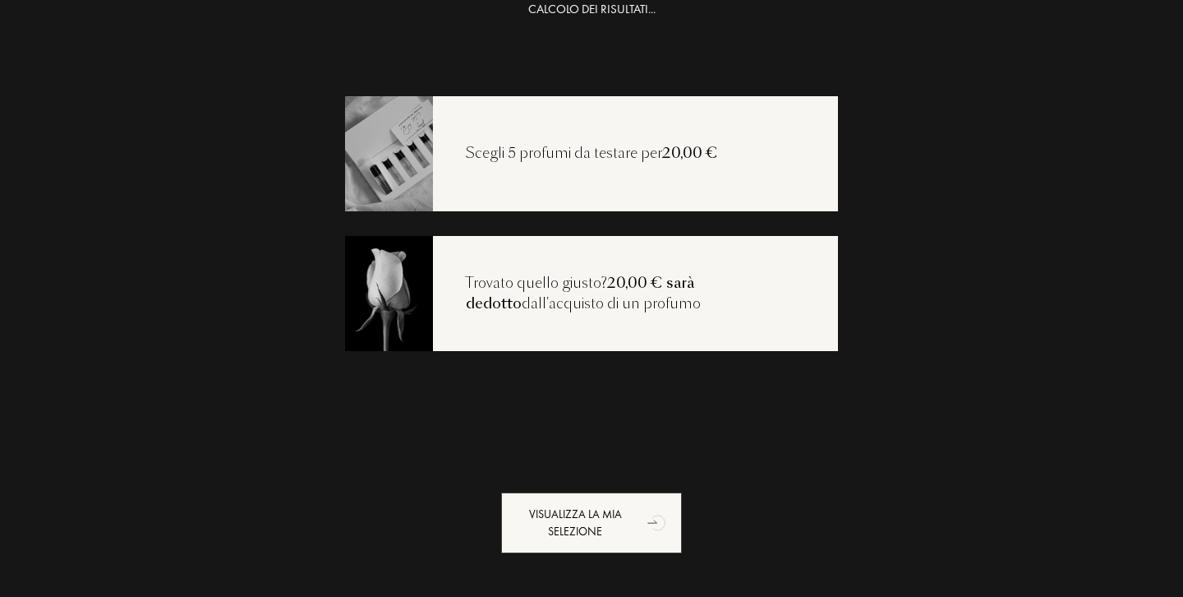
scroll to position [33, 0]
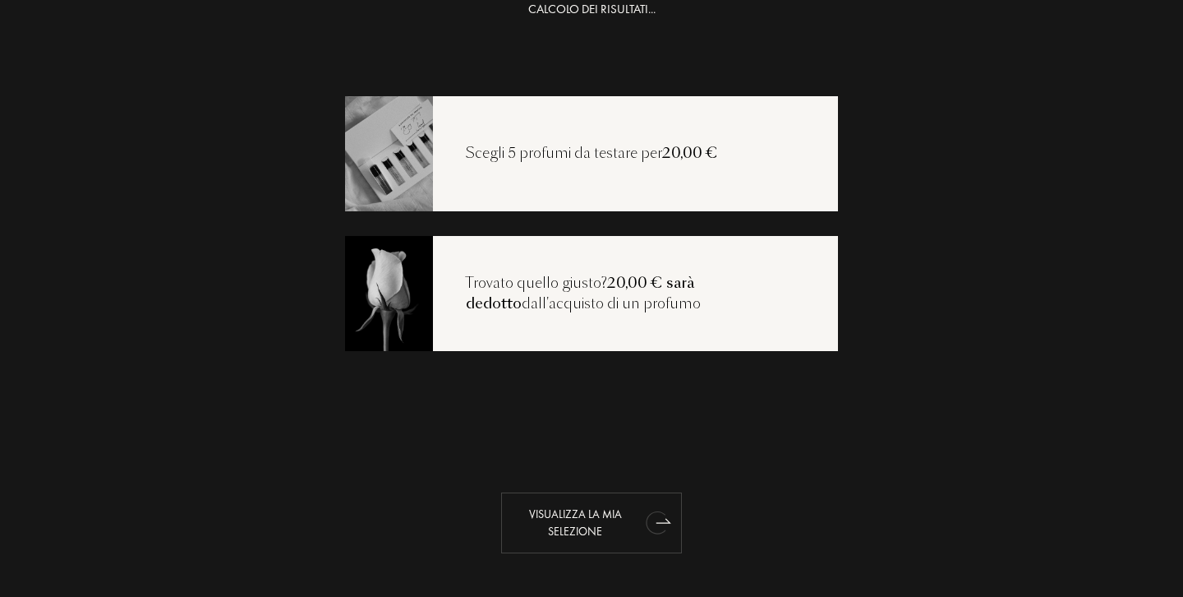
click at [616, 519] on div "Visualizza la mia selezione" at bounding box center [591, 522] width 181 height 61
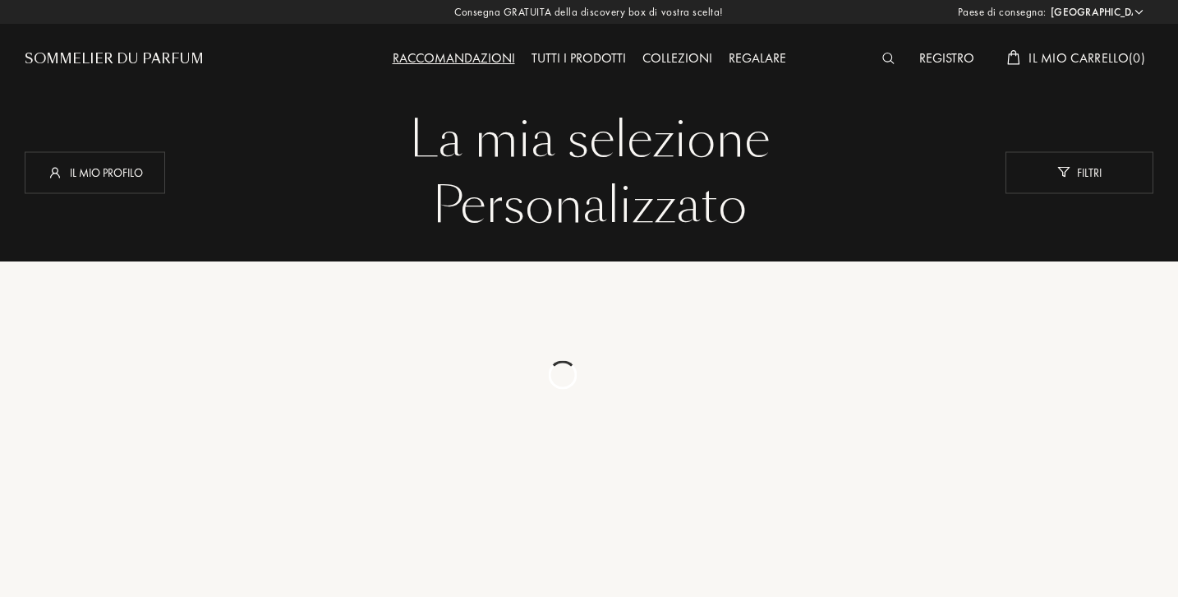
select select "IT"
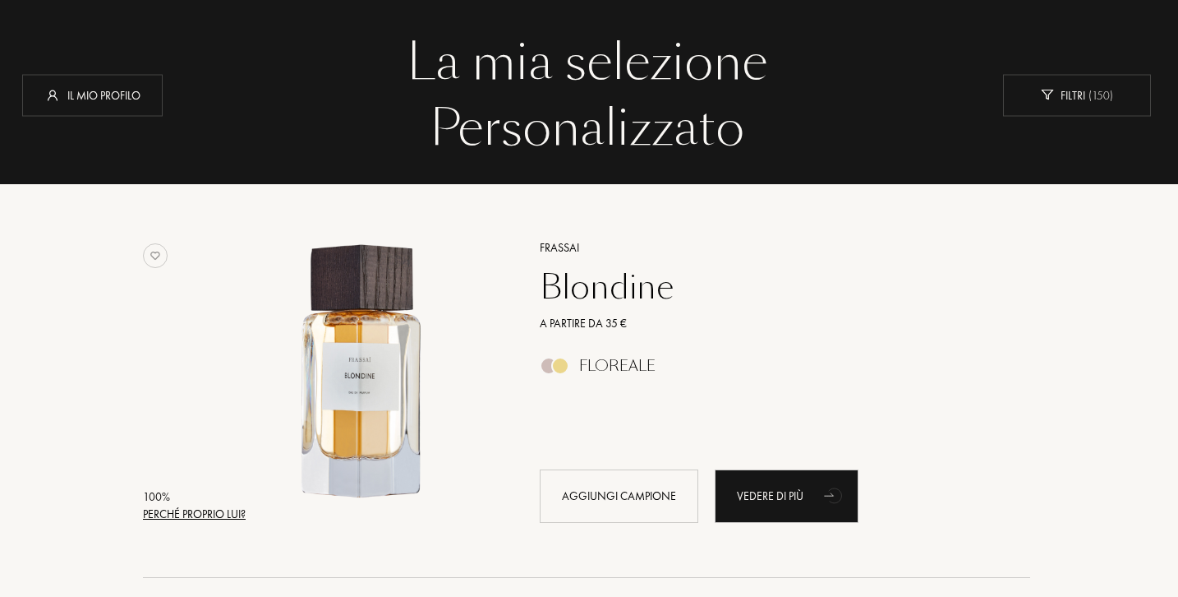
scroll to position [0, 2]
